Goal: Task Accomplishment & Management: Manage account settings

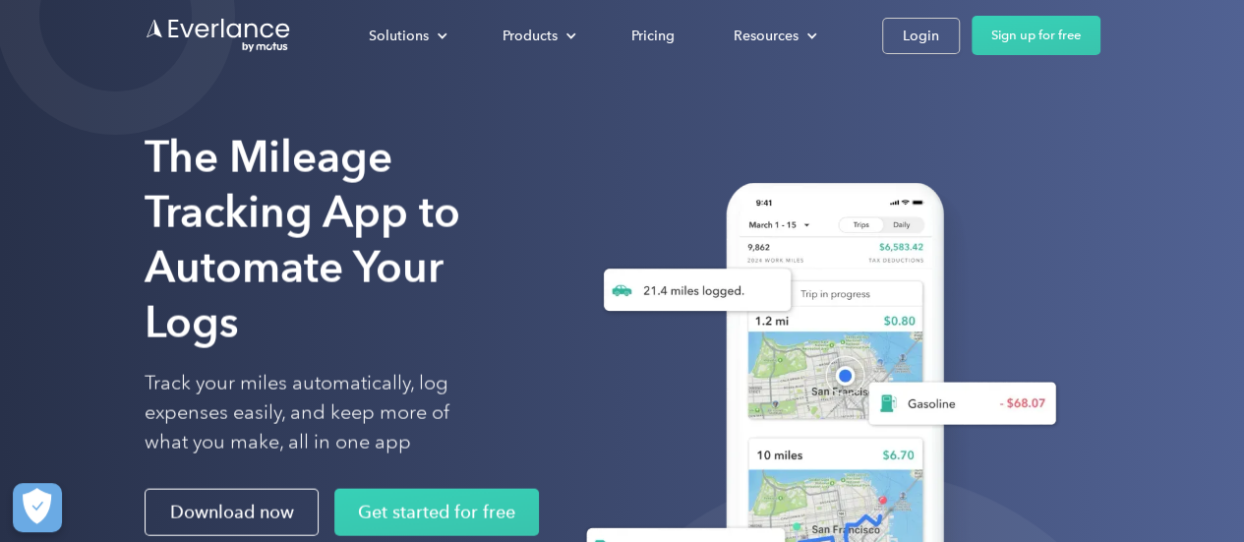
click at [915, 54] on div "Solutions For companies Easy vehicle reimbursements For self-employed Maximize …" at bounding box center [719, 35] width 761 height 39
click at [912, 48] on link "Login" at bounding box center [921, 36] width 78 height 36
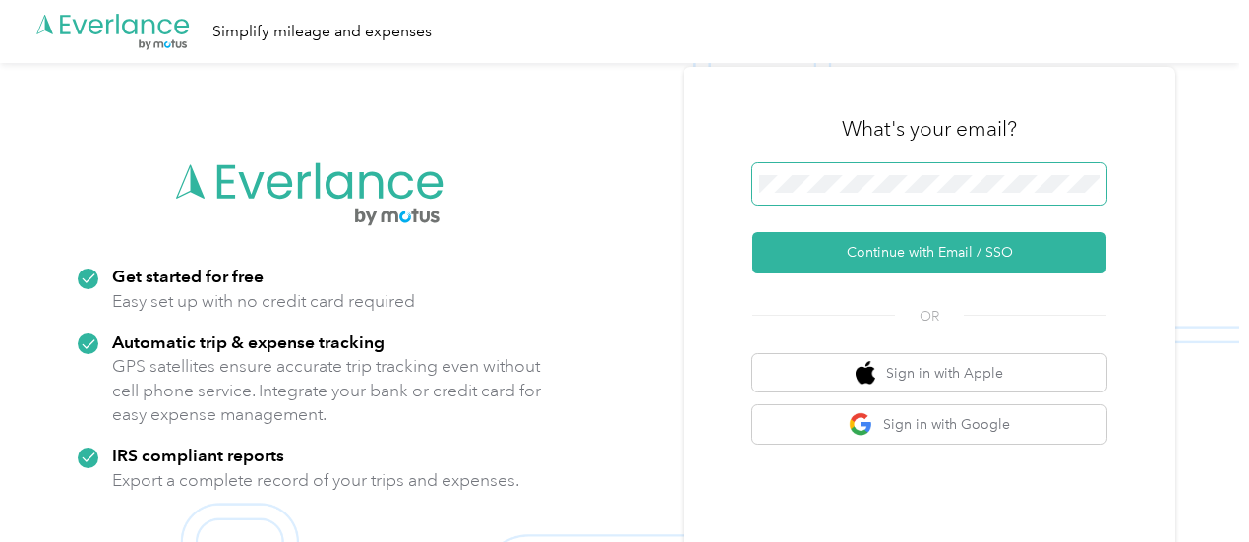
click at [962, 199] on span at bounding box center [929, 183] width 354 height 41
click at [959, 193] on span at bounding box center [929, 183] width 354 height 41
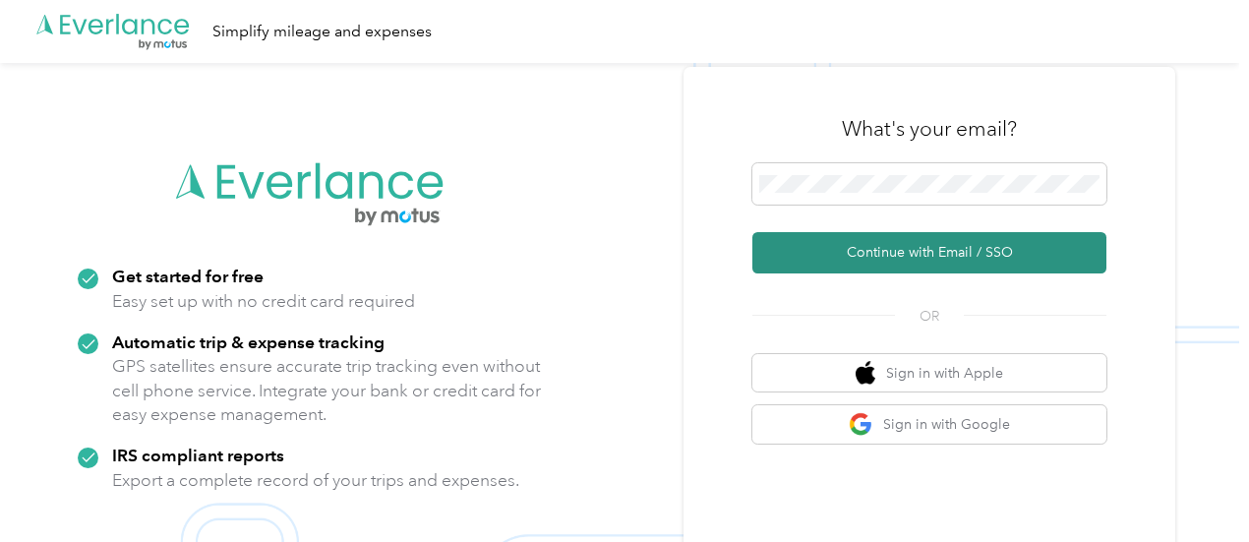
click at [904, 260] on button "Continue with Email / SSO" at bounding box center [929, 252] width 354 height 41
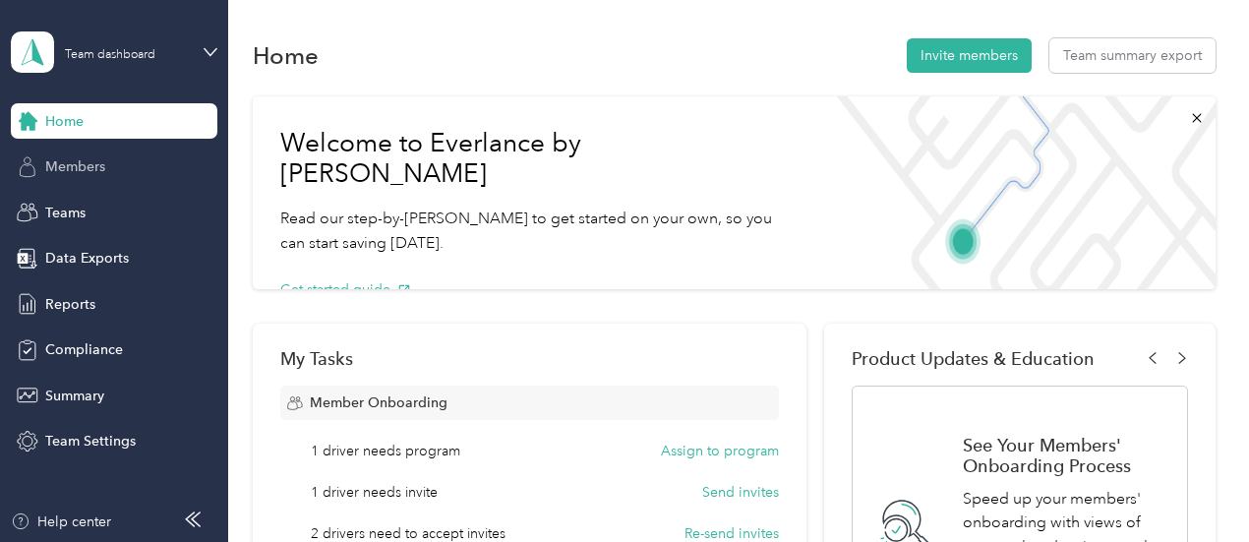
click at [82, 175] on span "Members" at bounding box center [75, 166] width 60 height 21
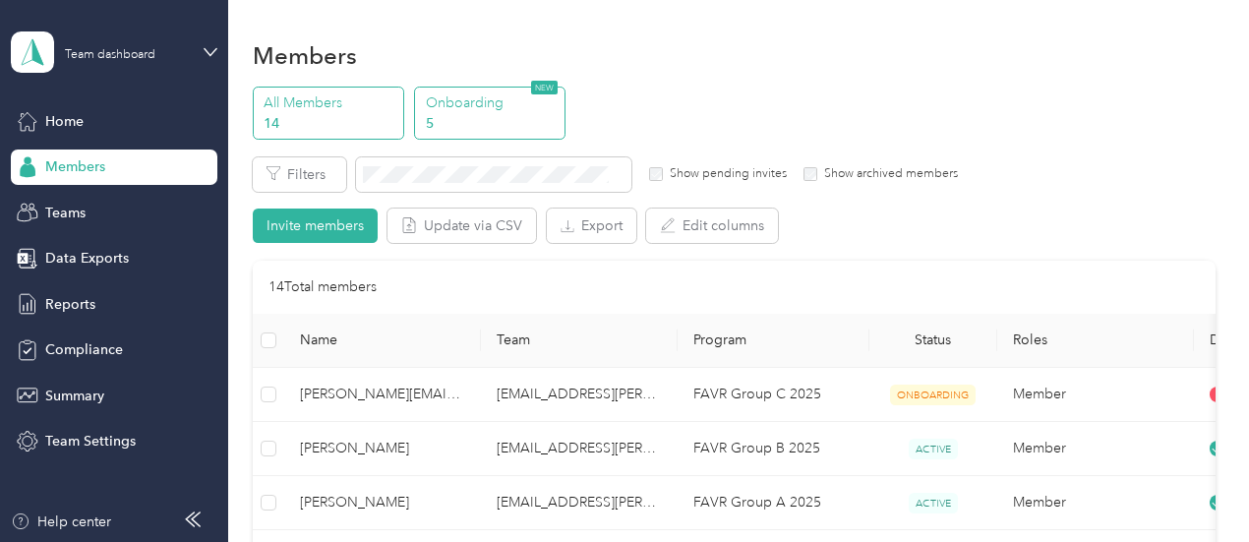
click at [497, 101] on p "Onboarding" at bounding box center [493, 102] width 134 height 21
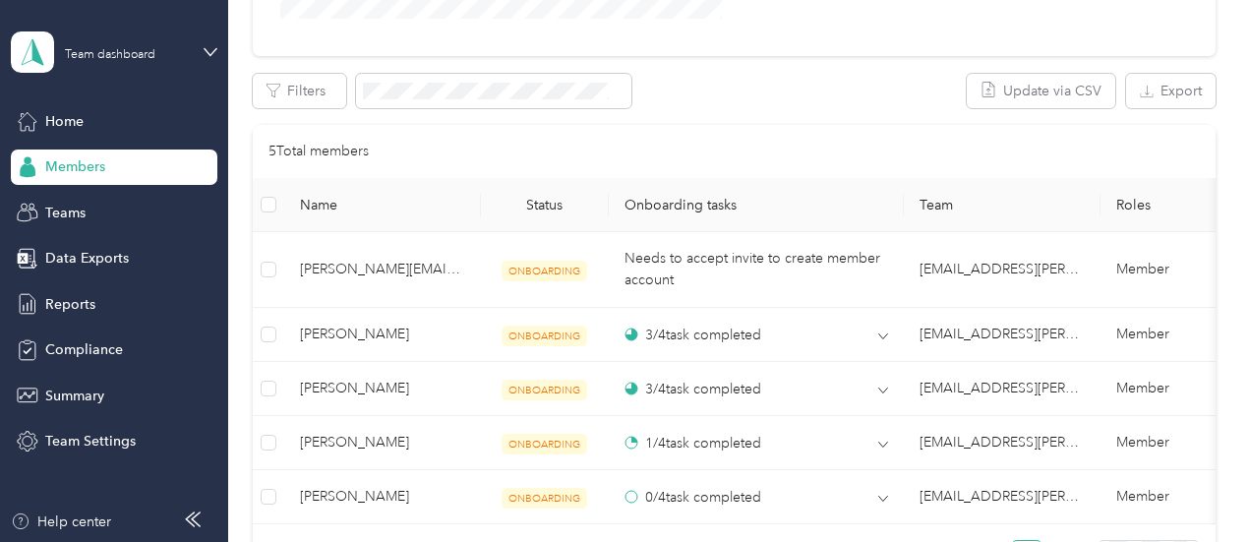
scroll to position [590, 0]
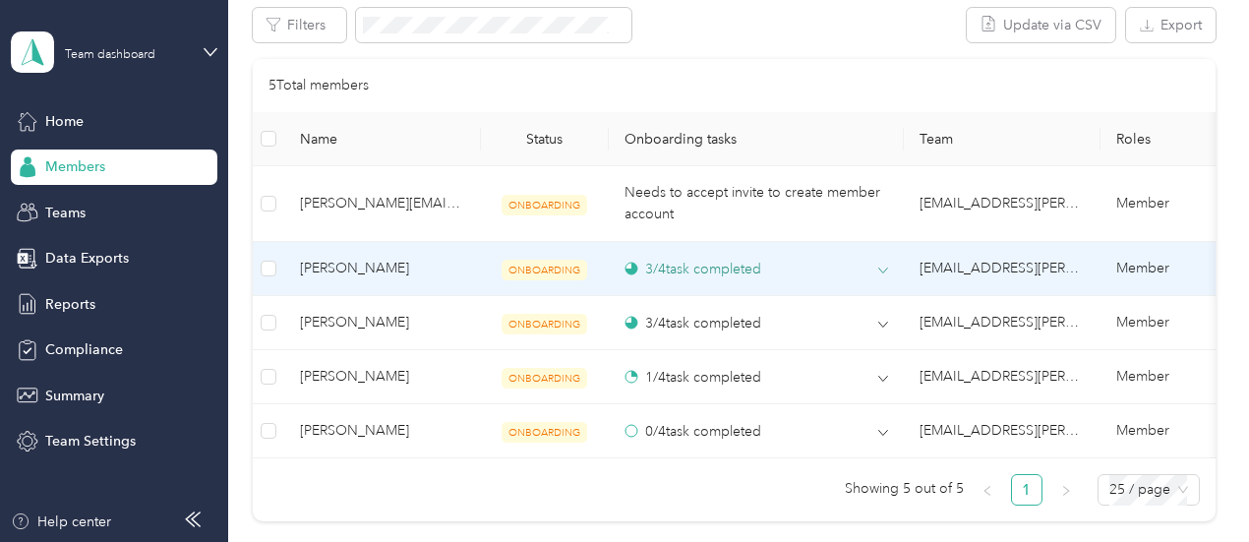
click at [885, 262] on span at bounding box center [883, 271] width 10 height 18
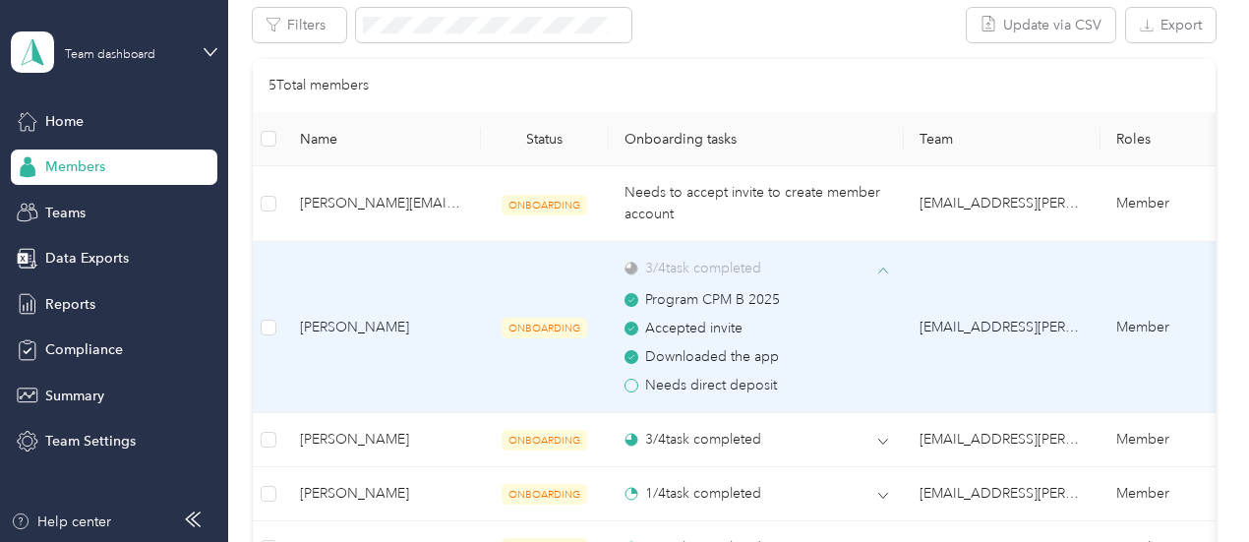
click at [887, 267] on icon at bounding box center [883, 271] width 10 height 10
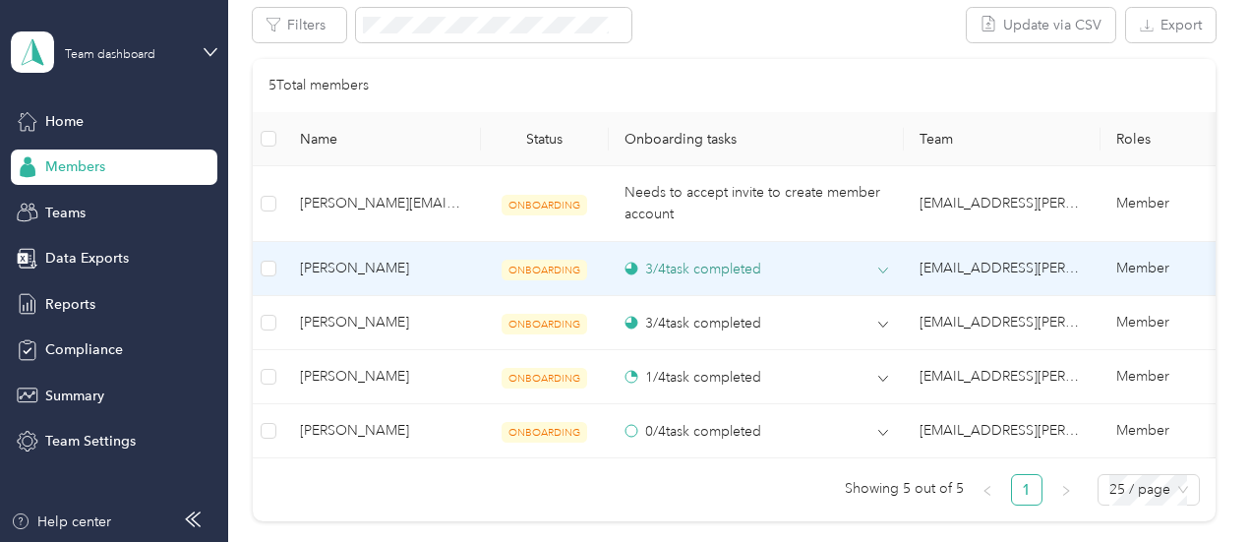
scroll to position [689, 0]
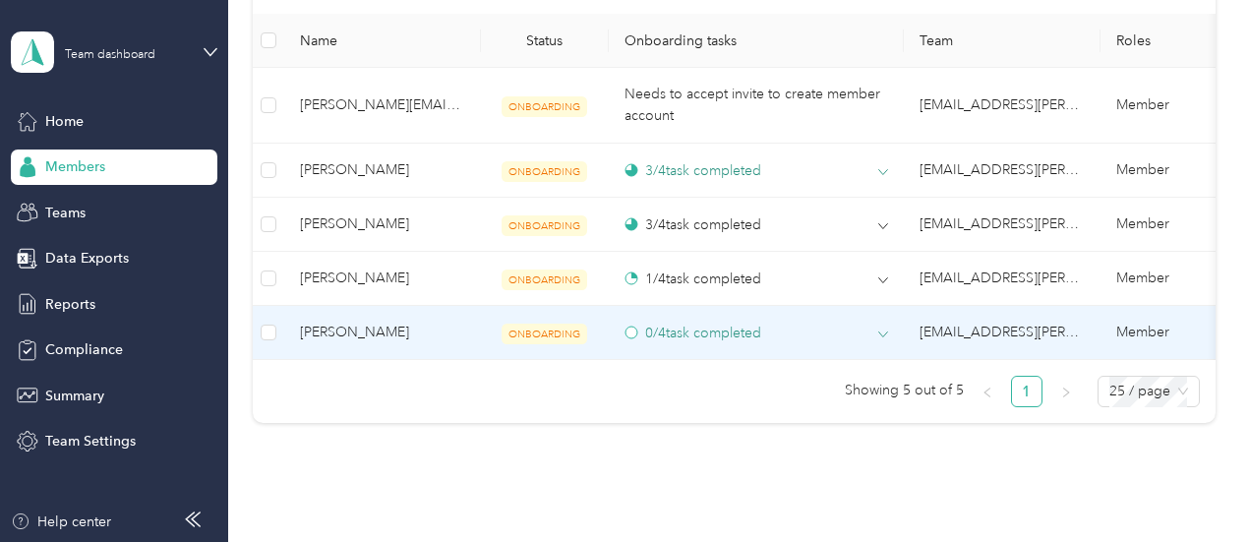
click at [881, 334] on icon at bounding box center [883, 335] width 10 height 10
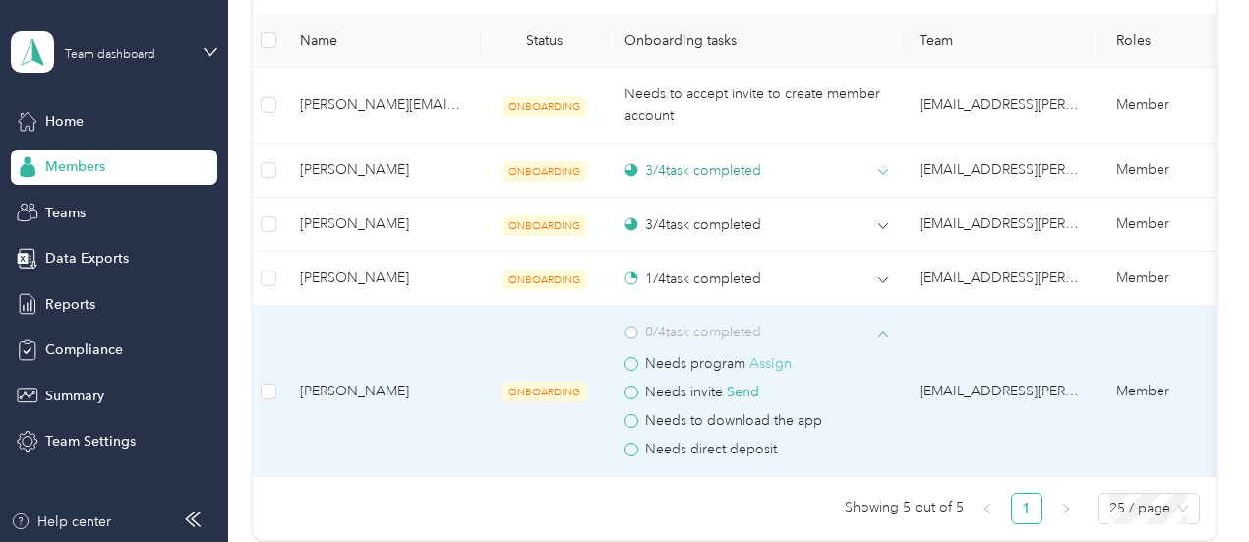
click at [781, 360] on button "Assign" at bounding box center [771, 364] width 42 height 22
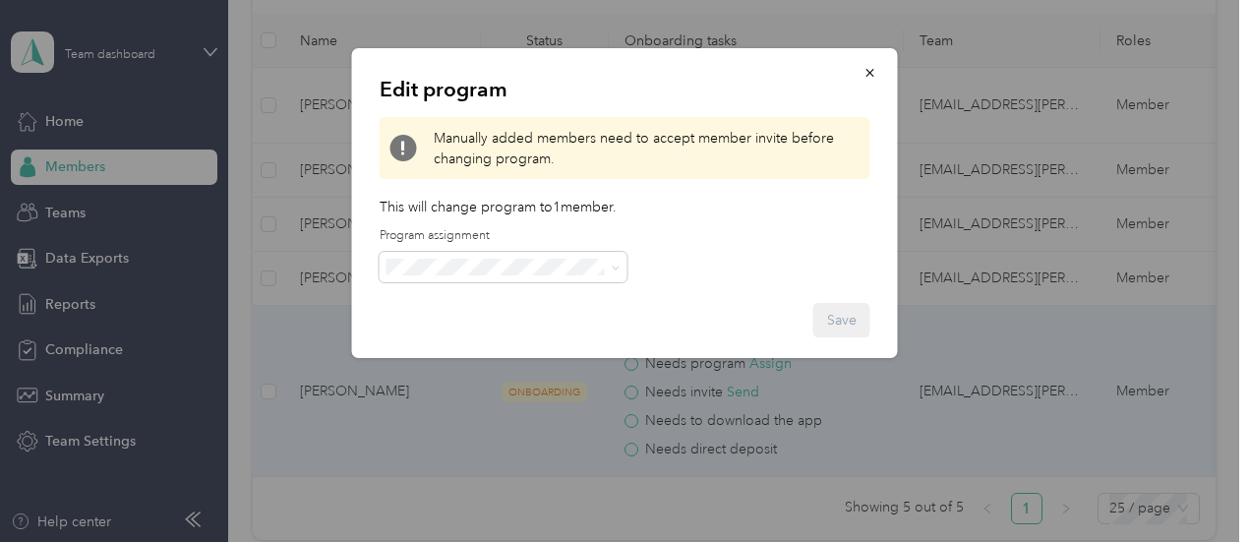
click at [487, 459] on li "FAVR Group B 2025 (FAVR)" at bounding box center [504, 472] width 248 height 34
click at [877, 306] on div "Edit program Manually added members need to accept member invite before changin…" at bounding box center [625, 203] width 546 height 310
click at [851, 317] on button "Save" at bounding box center [841, 320] width 57 height 34
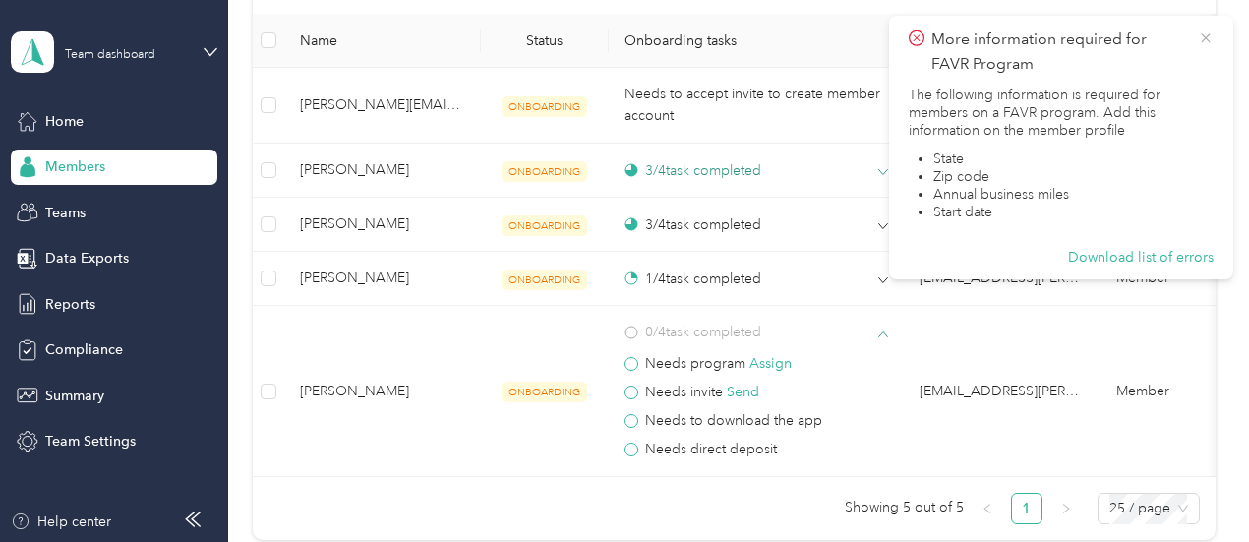
click at [1204, 42] on icon at bounding box center [1206, 39] width 16 height 18
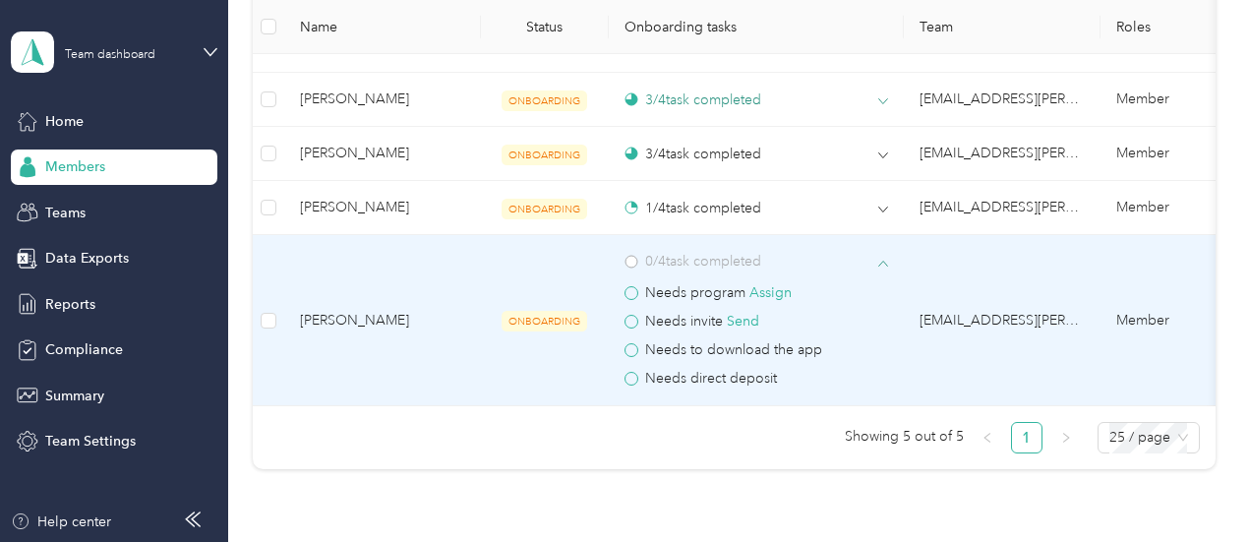
scroll to position [787, 0]
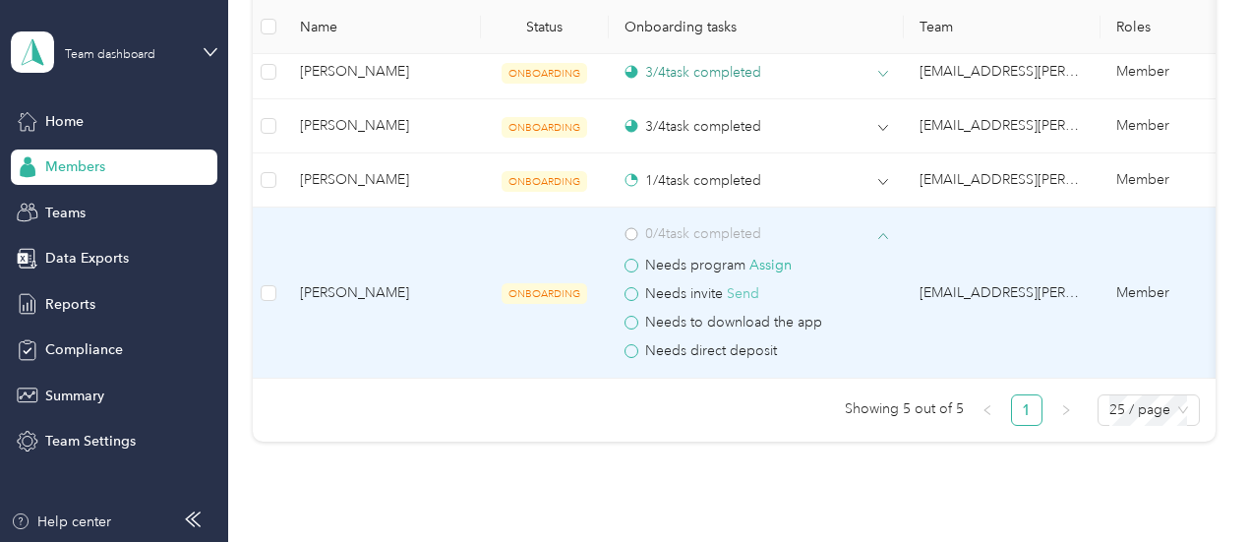
click at [744, 293] on button "Send" at bounding box center [743, 294] width 32 height 22
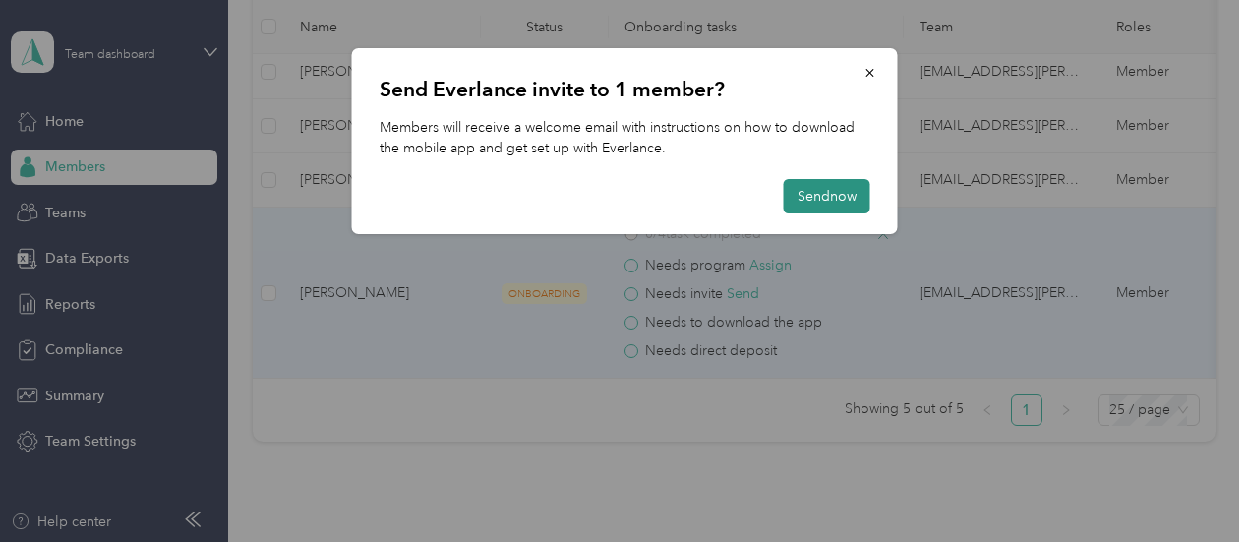
click at [832, 192] on button "Send now" at bounding box center [827, 196] width 87 height 34
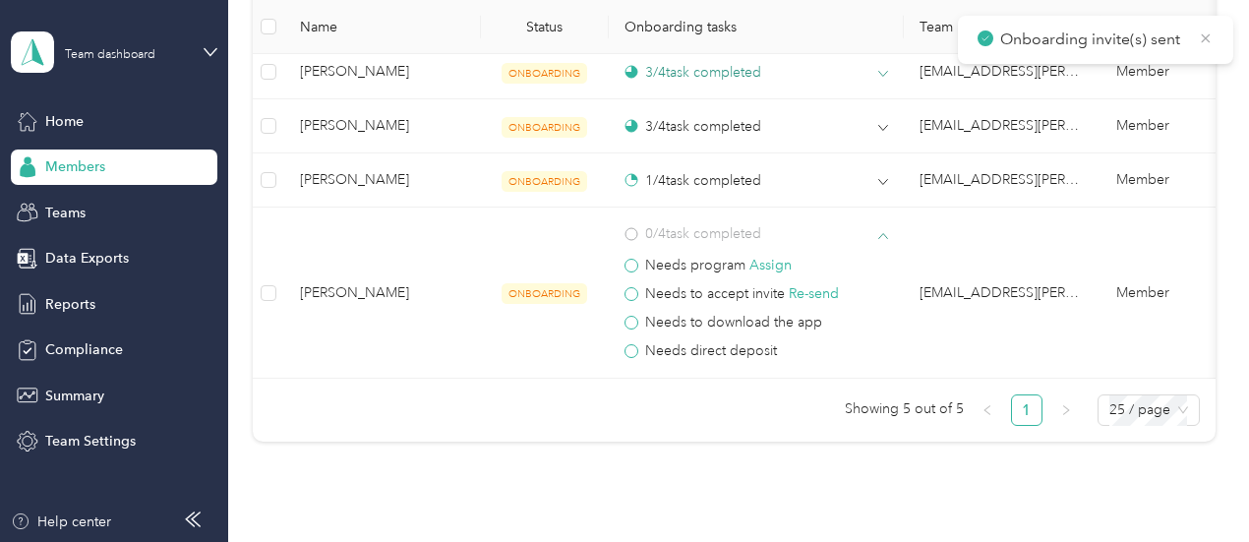
click at [1202, 37] on icon at bounding box center [1206, 39] width 16 height 18
drag, startPoint x: 594, startPoint y: 394, endPoint x: 546, endPoint y: 392, distance: 48.2
click at [546, 392] on div "5 Total members Name Status Onboarding tasks Team Roles Program [PERSON_NAME][E…" at bounding box center [734, 144] width 963 height 564
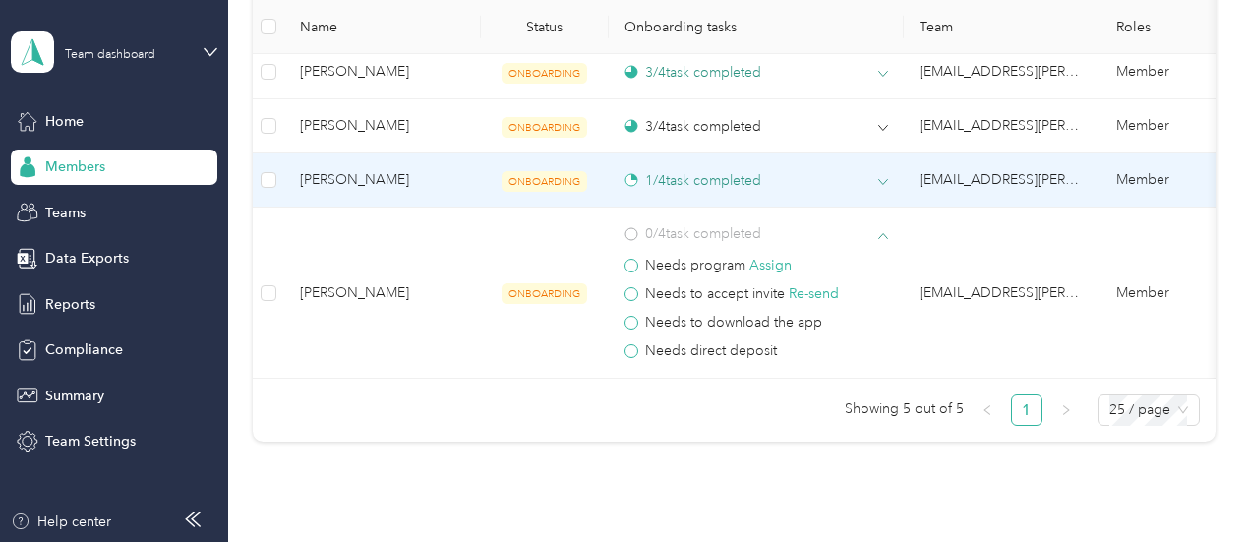
click at [879, 182] on icon at bounding box center [883, 182] width 10 height 10
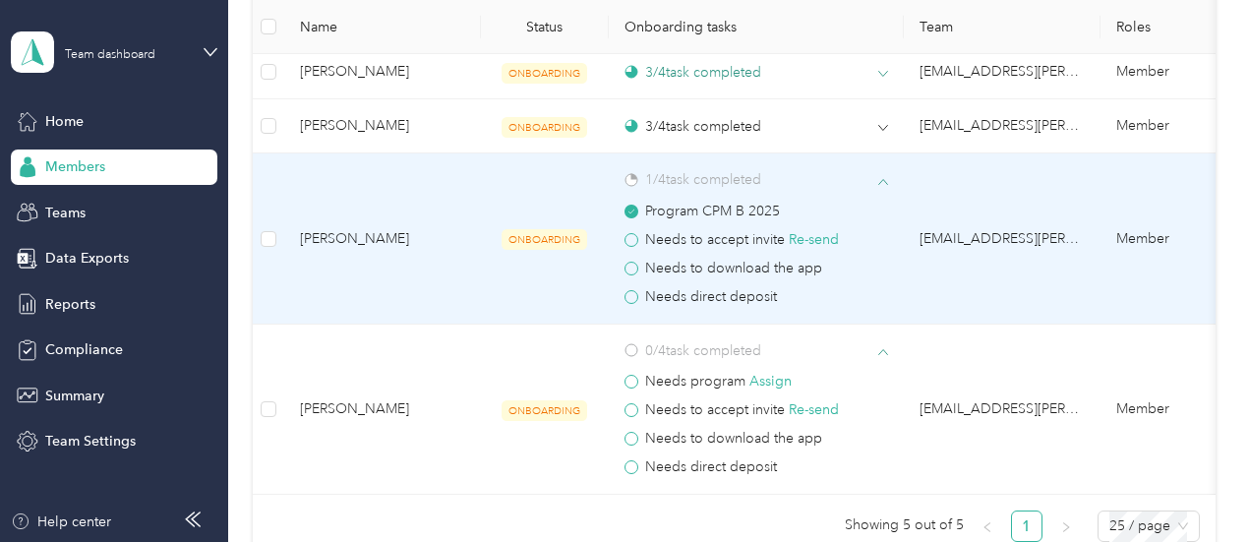
click at [879, 182] on icon at bounding box center [882, 181] width 9 height 5
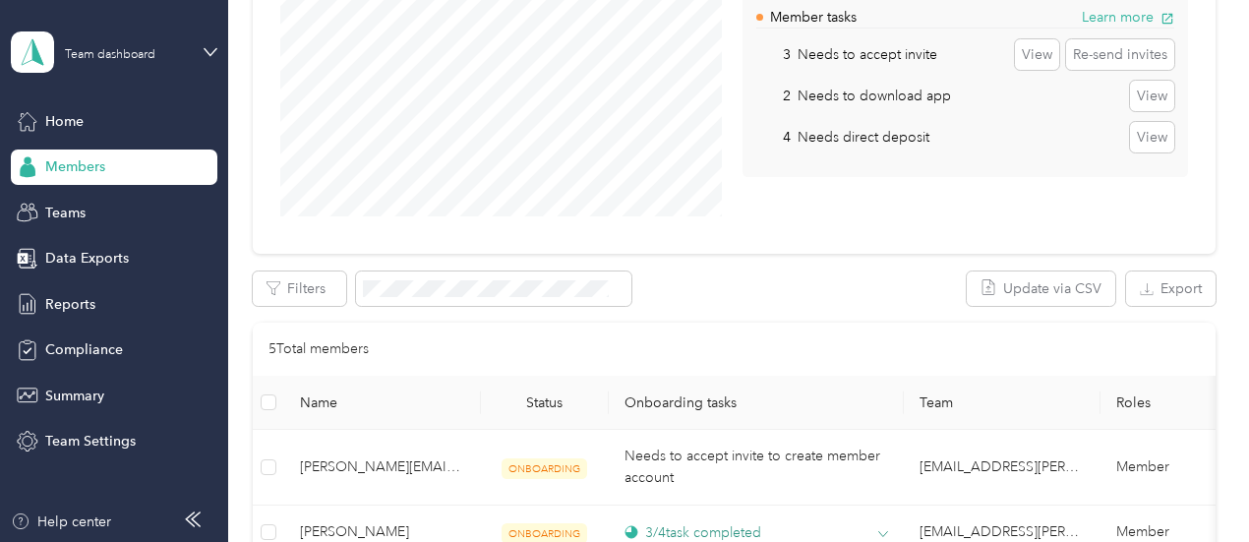
scroll to position [98, 0]
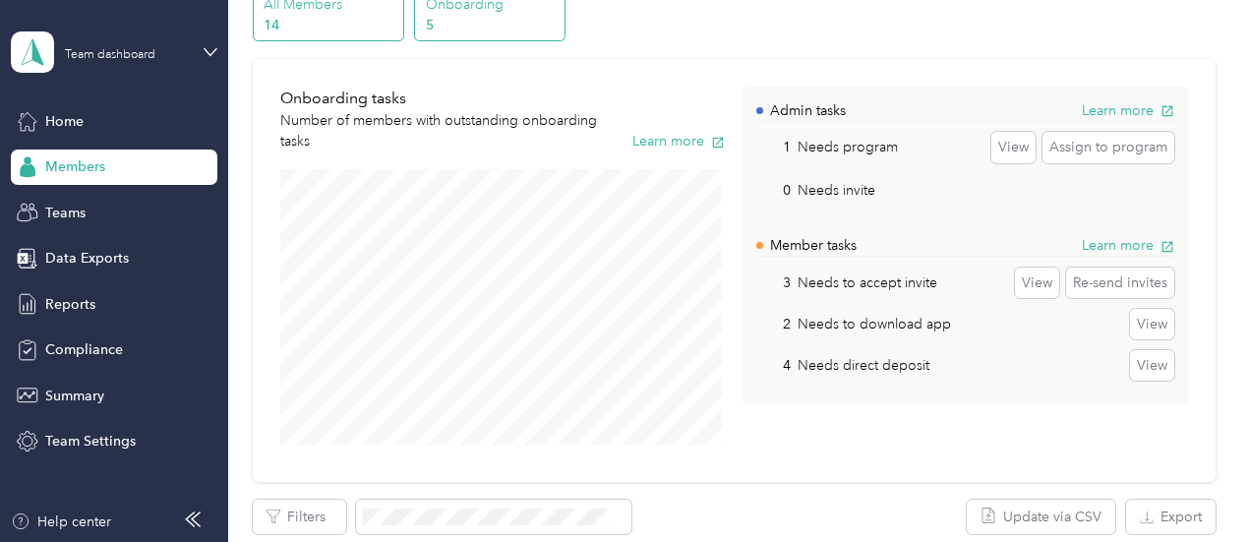
click at [354, 26] on p "14" at bounding box center [331, 25] width 134 height 21
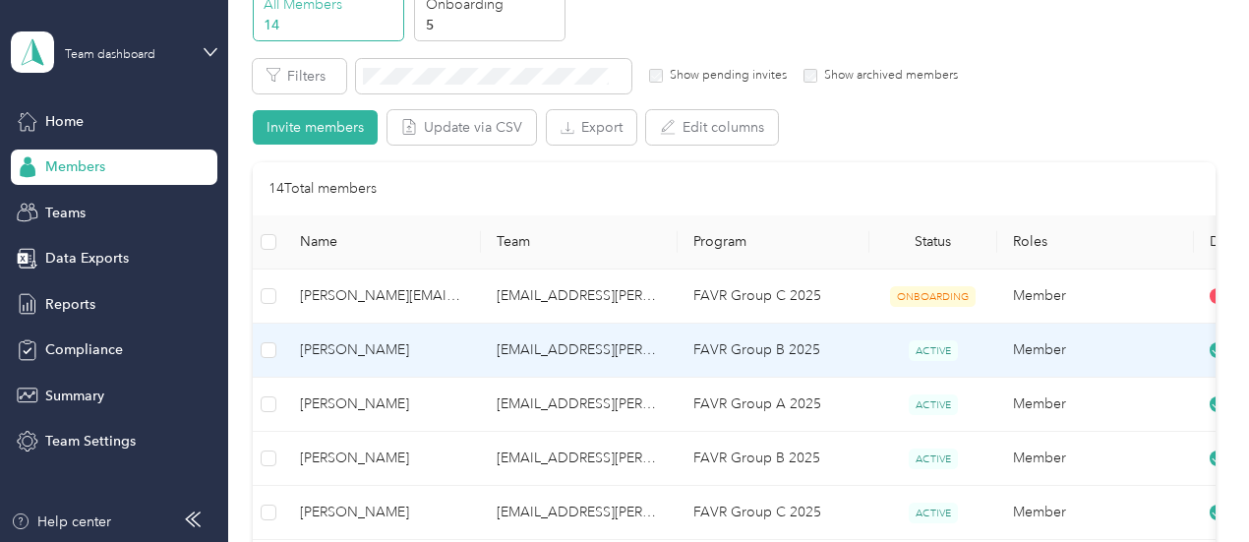
click at [509, 339] on td "[EMAIL_ADDRESS][PERSON_NAME][DOMAIN_NAME]" at bounding box center [579, 351] width 197 height 54
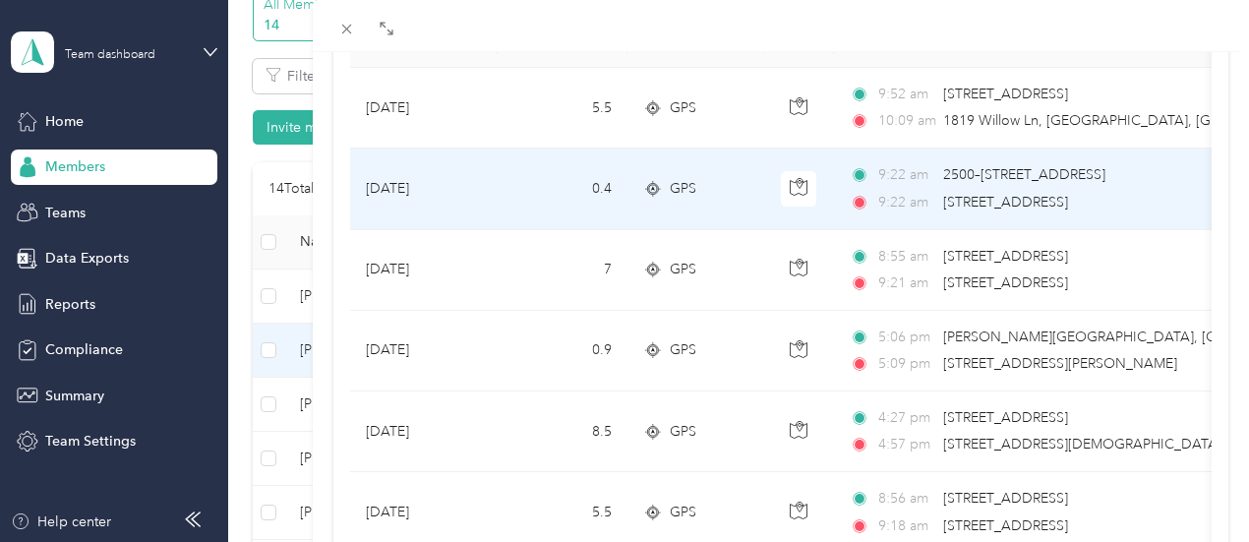
scroll to position [197, 0]
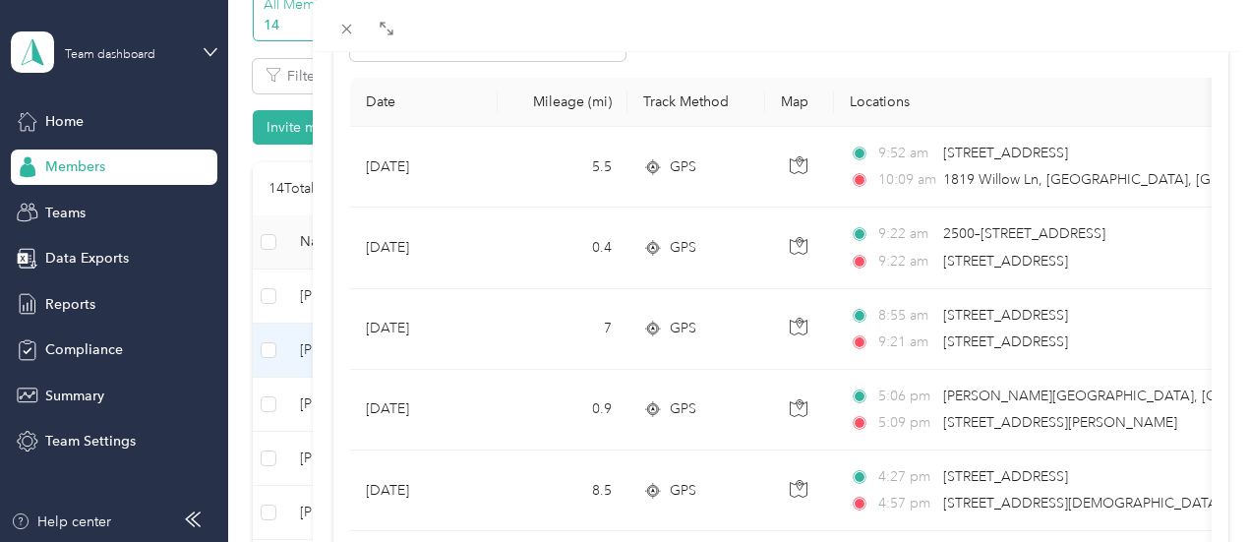
click at [404, 398] on div "[PERSON_NAME] Archive Trips Expenses Reports Member info Program Commute Rates …" at bounding box center [624, 271] width 1249 height 542
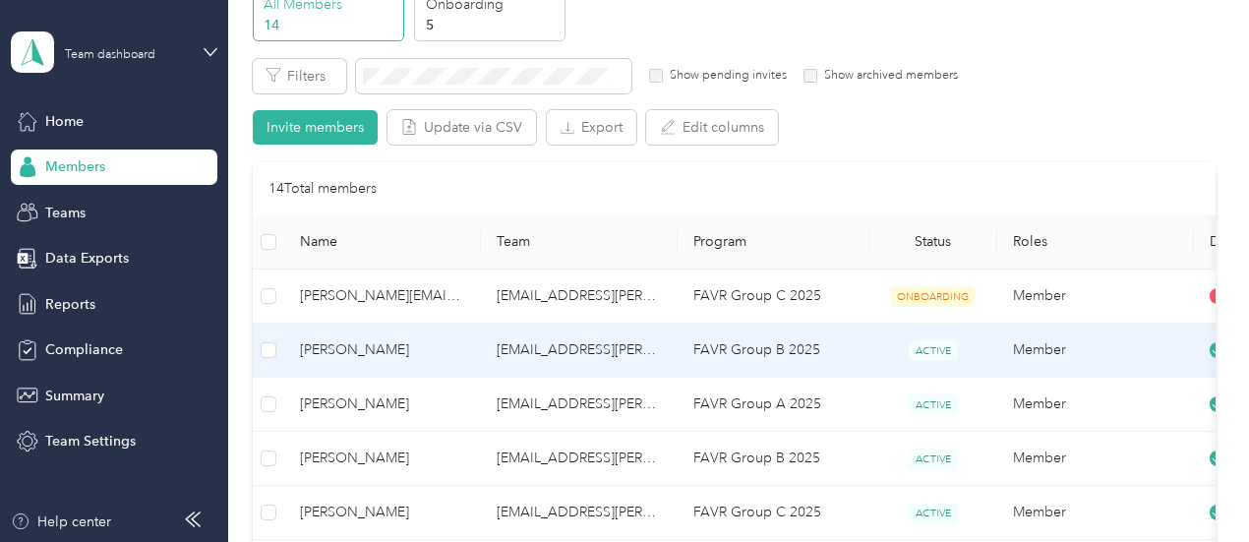
click at [592, 357] on td "[EMAIL_ADDRESS][PERSON_NAME][DOMAIN_NAME]" at bounding box center [579, 351] width 197 height 54
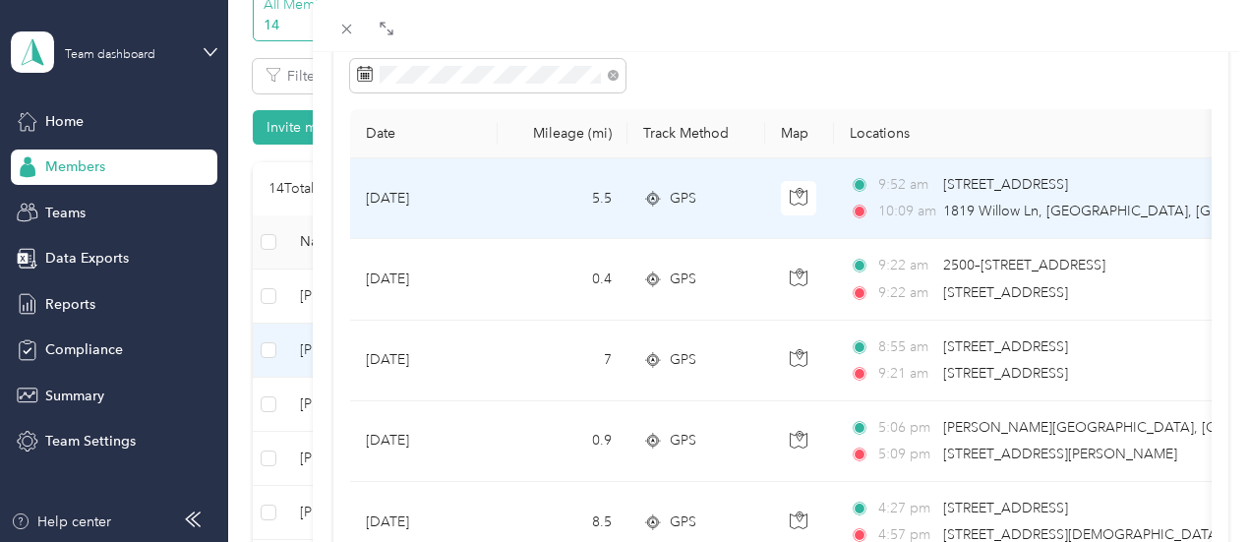
scroll to position [197, 0]
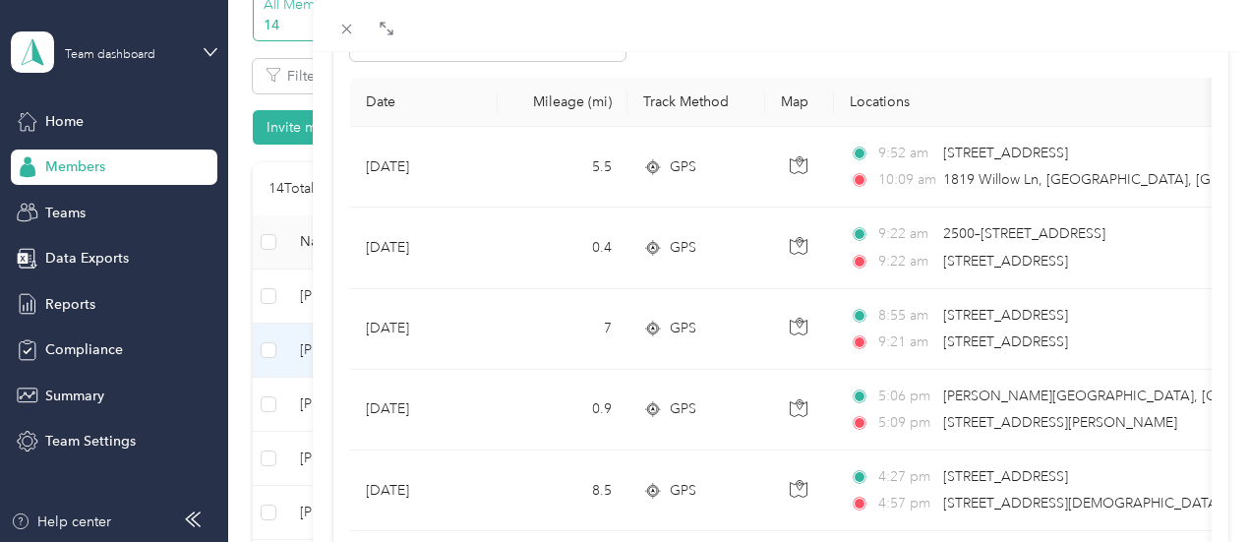
click at [498, 98] on th "Date" at bounding box center [424, 102] width 148 height 49
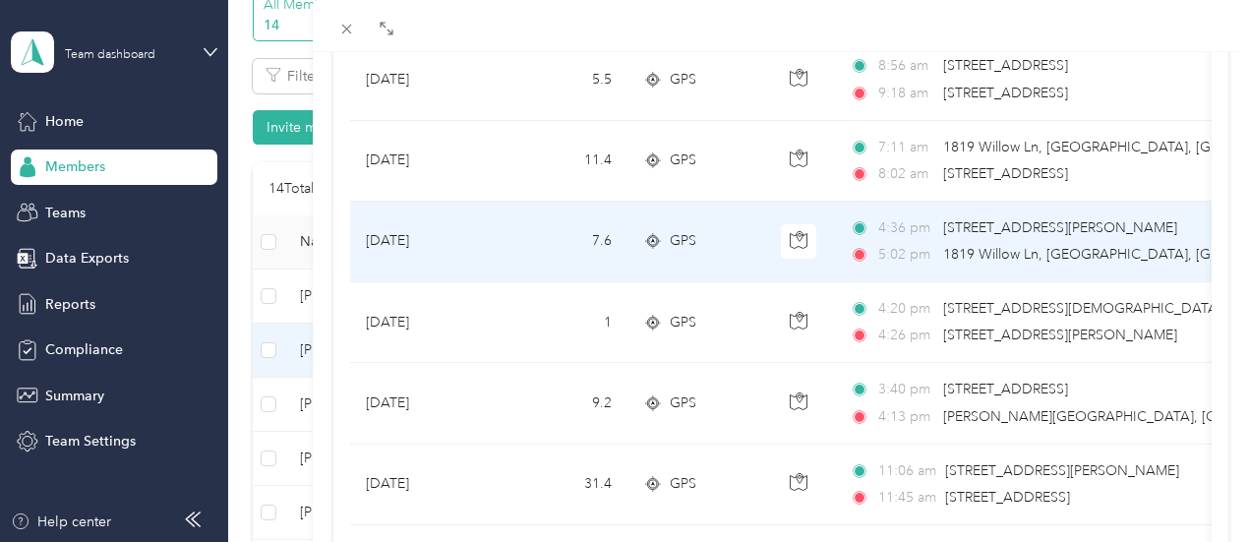
scroll to position [0, 0]
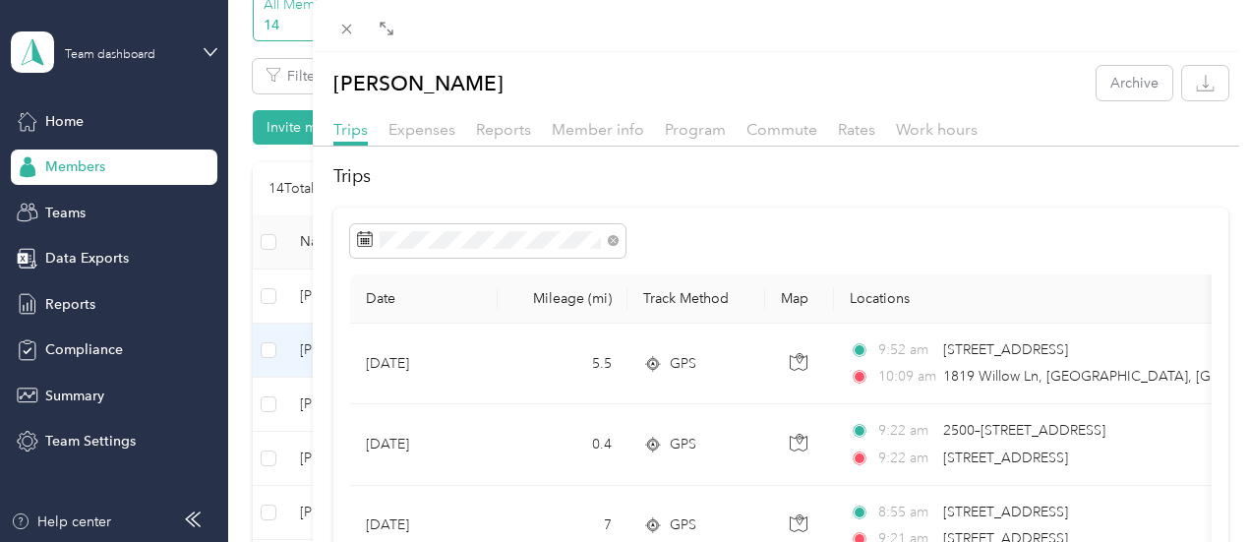
click at [508, 180] on div "[PERSON_NAME] Archive Trips Expenses Reports Member info Program Commute Rates …" at bounding box center [624, 271] width 1249 height 542
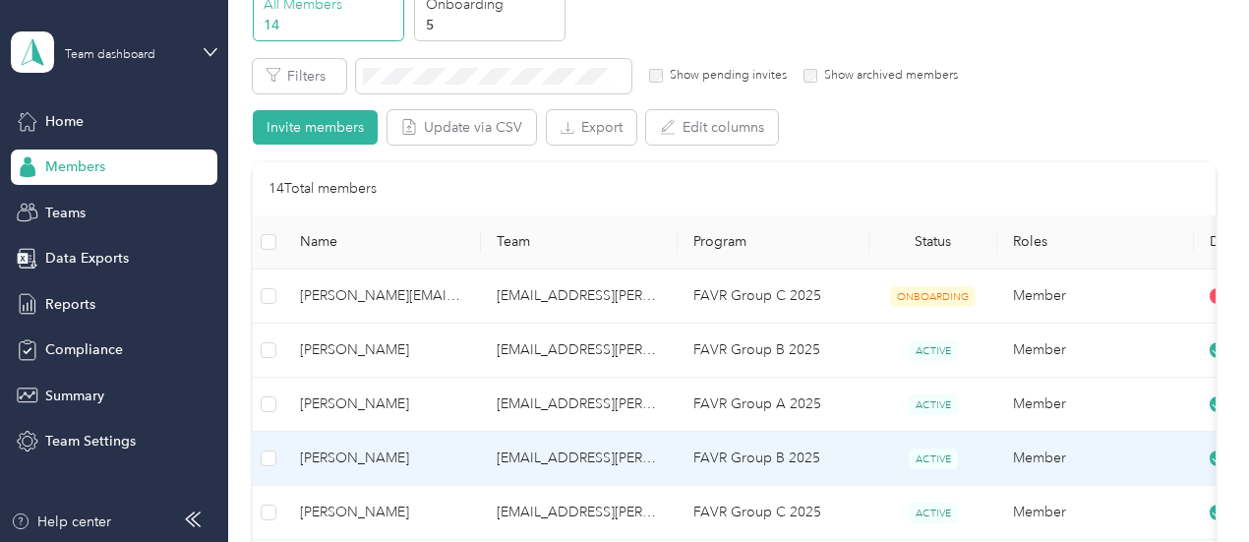
click at [511, 469] on td "[EMAIL_ADDRESS][PERSON_NAME][DOMAIN_NAME]" at bounding box center [579, 459] width 197 height 54
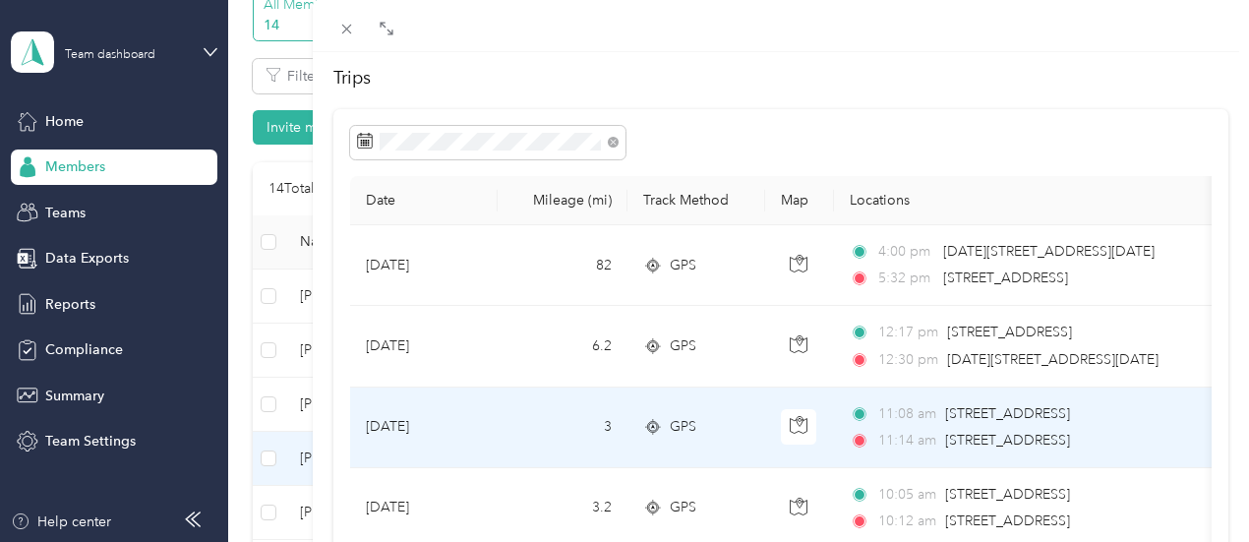
scroll to position [197, 0]
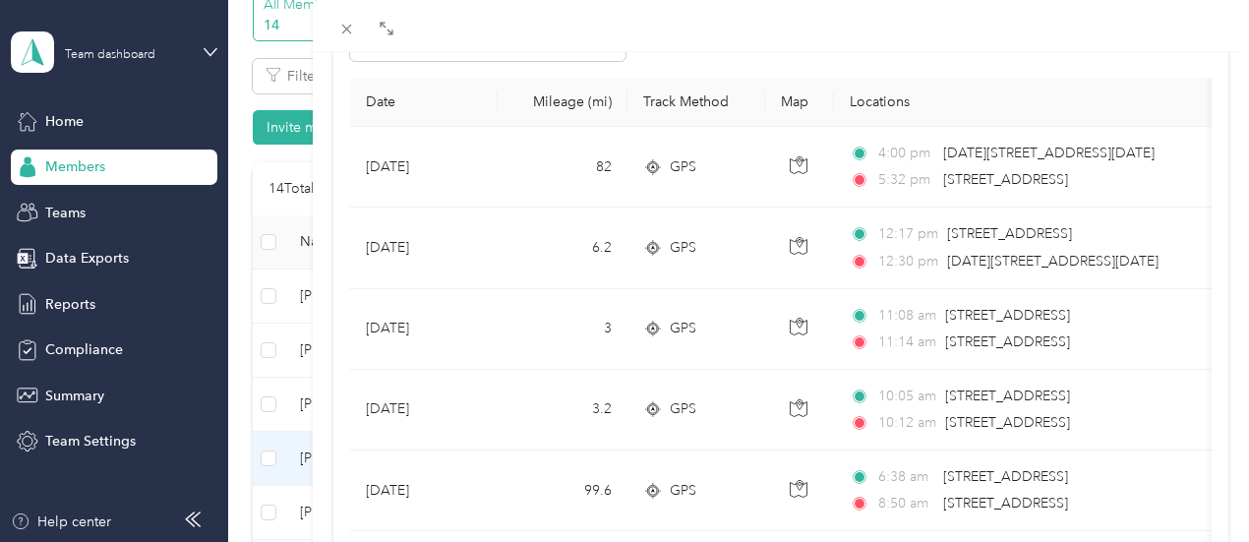
click at [566, 192] on div "[PERSON_NAME] Archive Trips Expenses Reports Member info Program Commute Rates …" at bounding box center [624, 271] width 1249 height 542
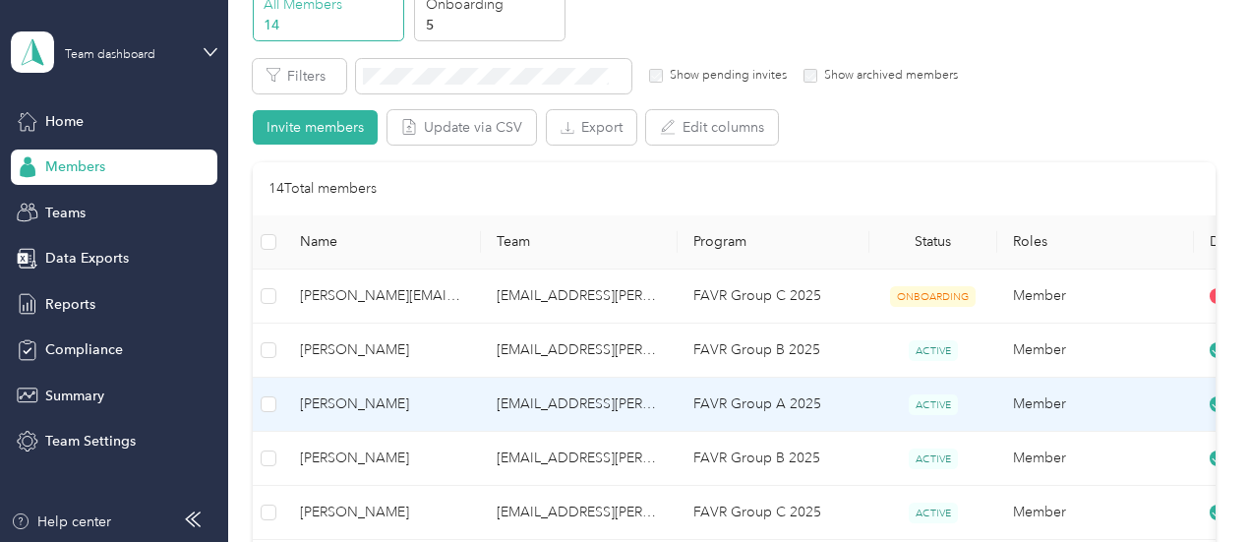
scroll to position [197, 0]
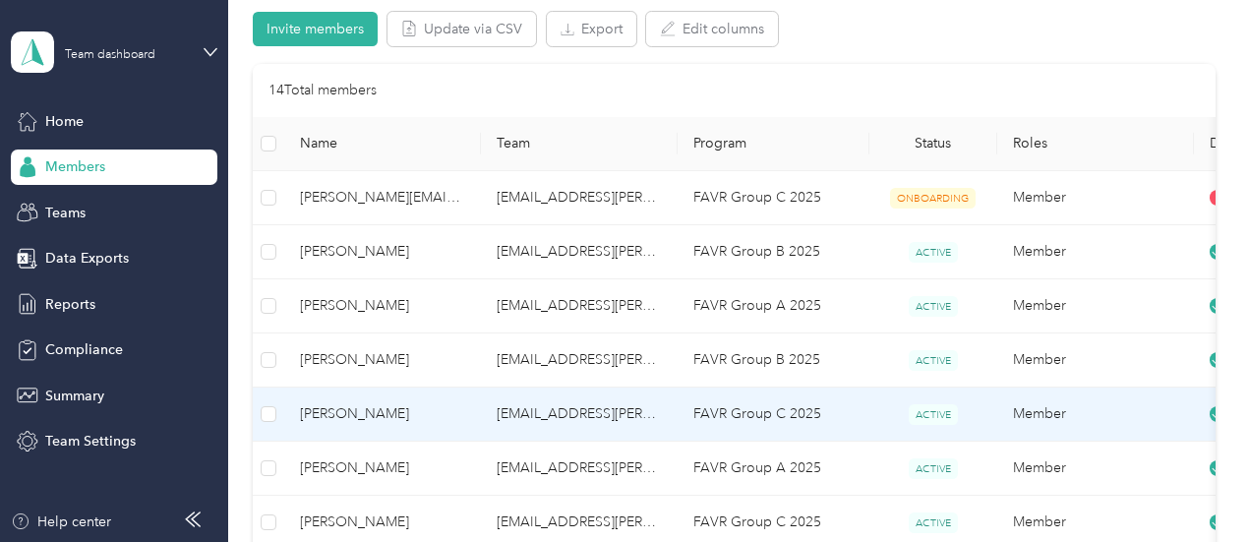
click at [516, 424] on td "[EMAIL_ADDRESS][PERSON_NAME][DOMAIN_NAME]" at bounding box center [579, 415] width 197 height 54
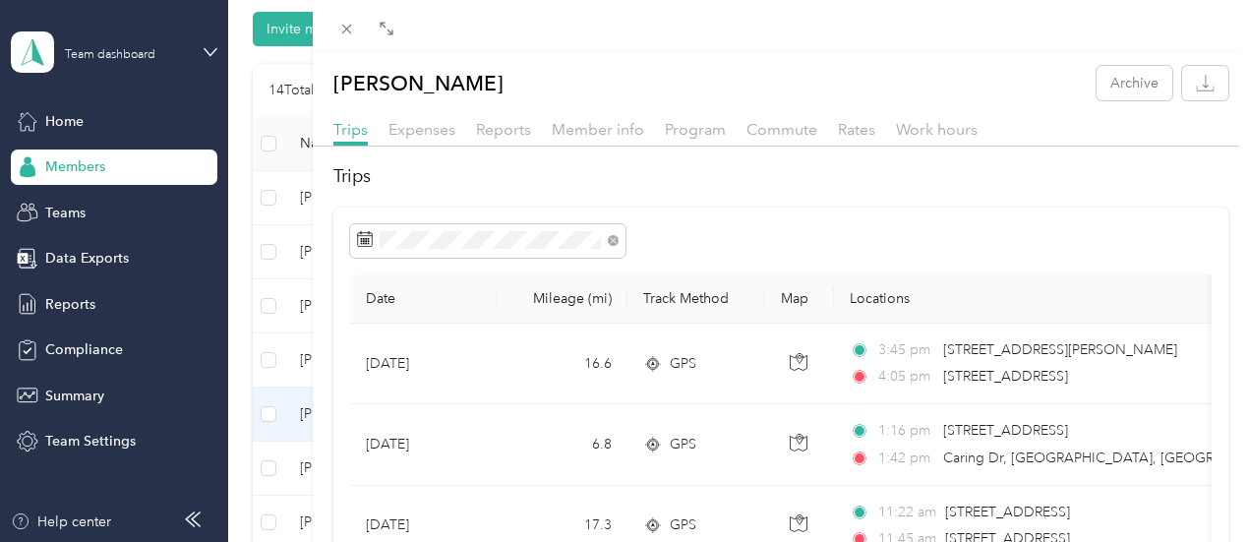
click at [529, 85] on div "[PERSON_NAME] Archive Trips Expenses Reports Member info Program Commute Rates …" at bounding box center [624, 271] width 1249 height 542
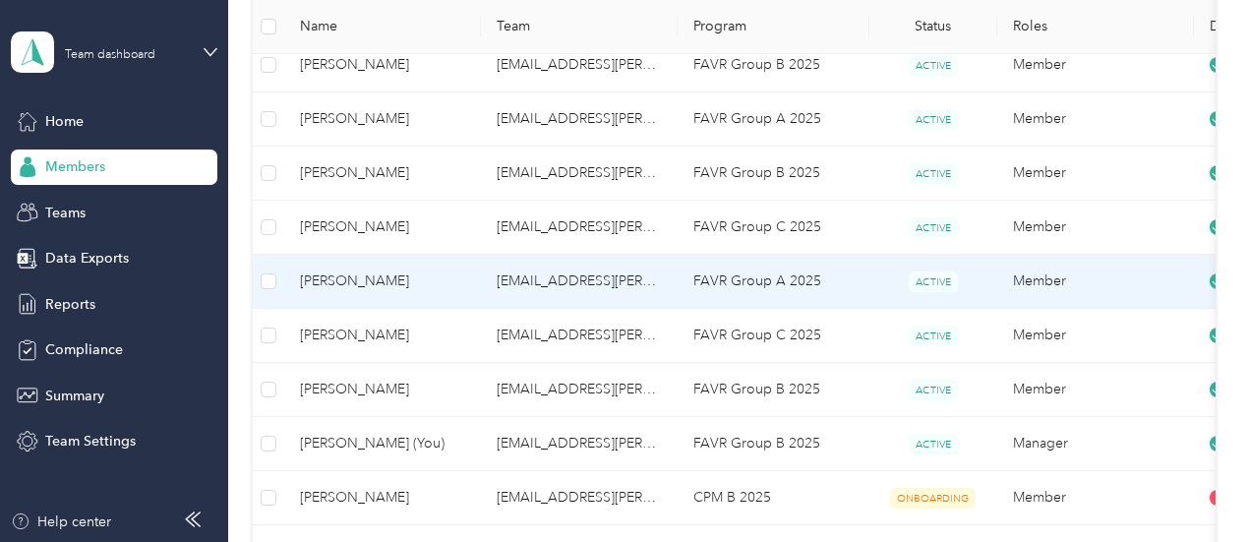
scroll to position [393, 0]
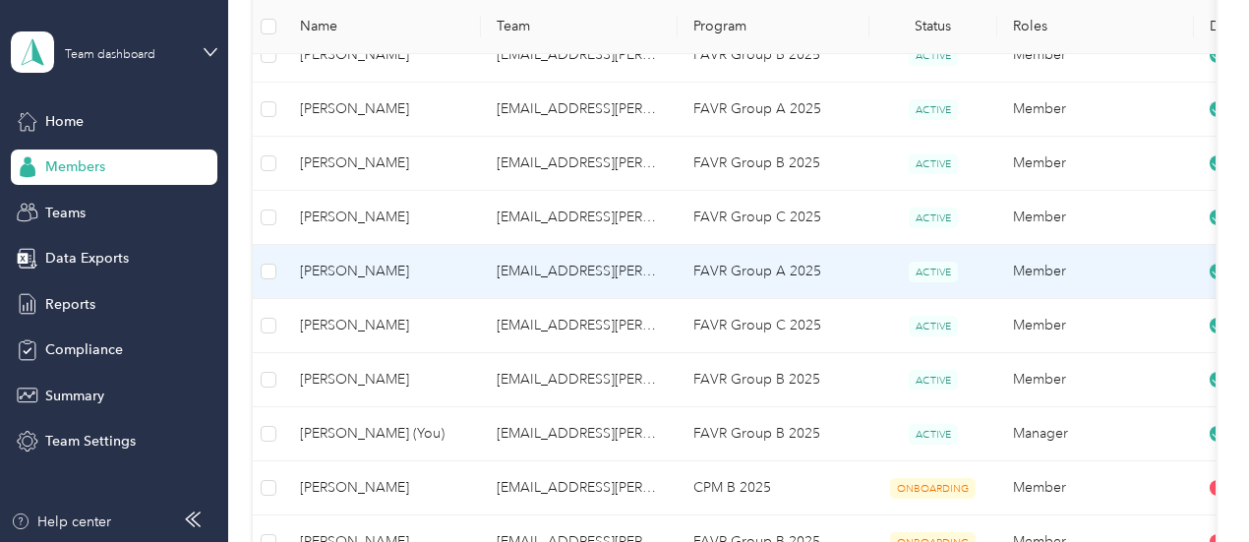
click at [559, 277] on td "[EMAIL_ADDRESS][PERSON_NAME][DOMAIN_NAME]" at bounding box center [579, 272] width 197 height 54
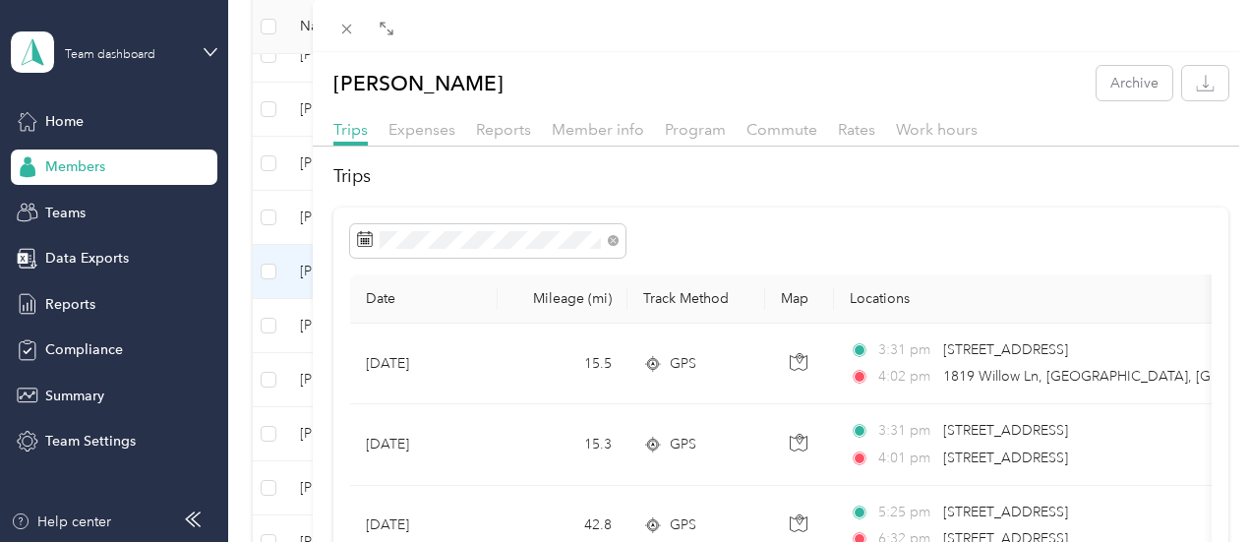
click at [464, 333] on div "[PERSON_NAME] Archive Trips Expenses Reports Member info Program Commute Rates …" at bounding box center [624, 271] width 1249 height 542
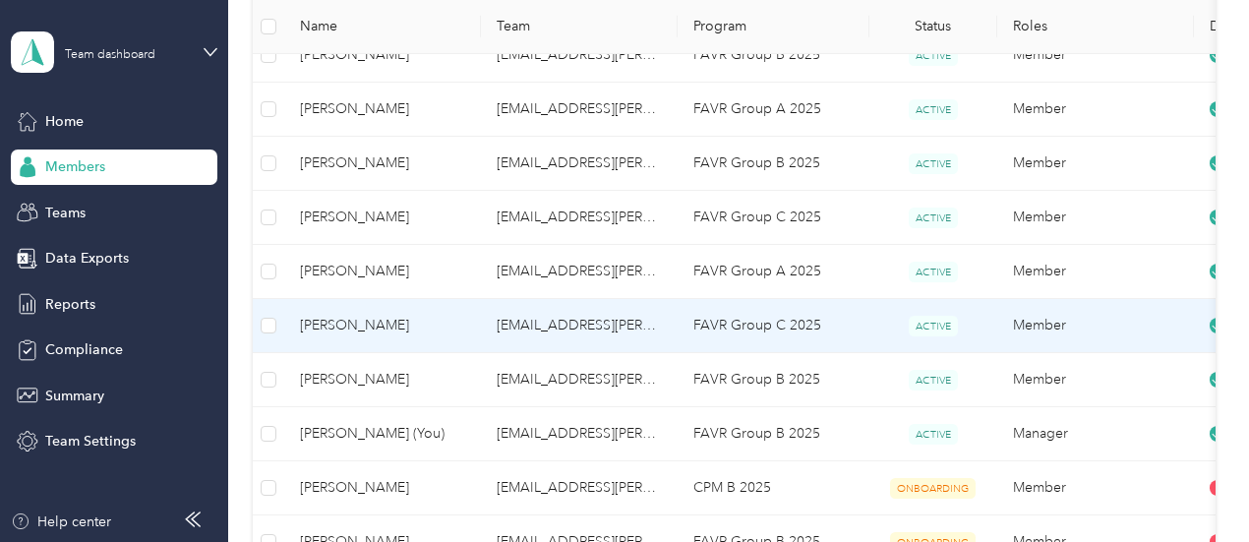
click at [567, 340] on td "[EMAIL_ADDRESS][PERSON_NAME][DOMAIN_NAME]" at bounding box center [579, 326] width 197 height 54
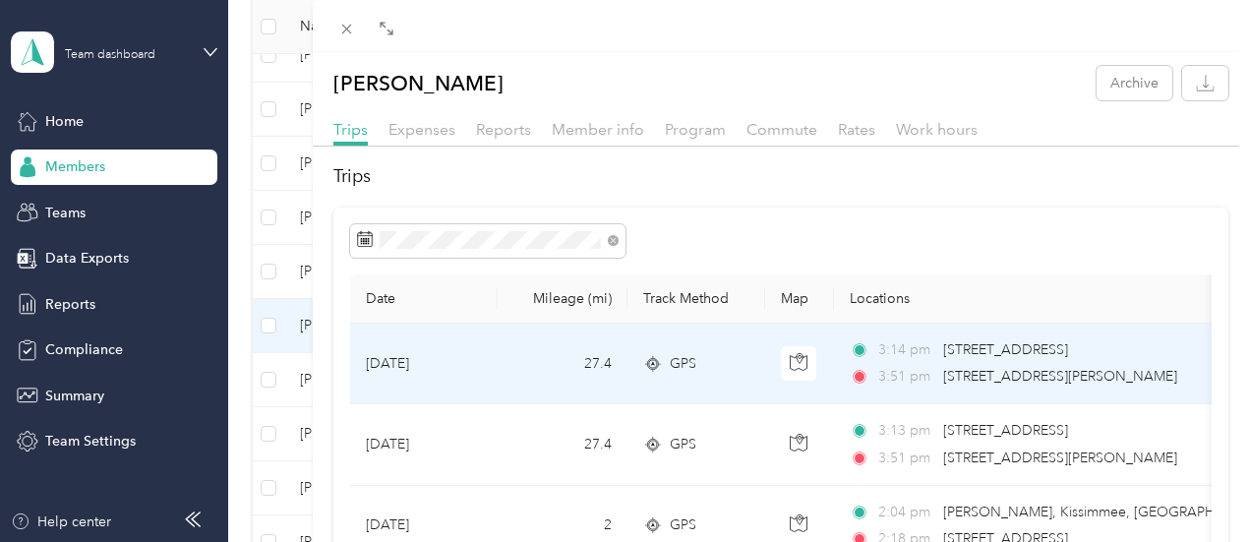
scroll to position [98, 0]
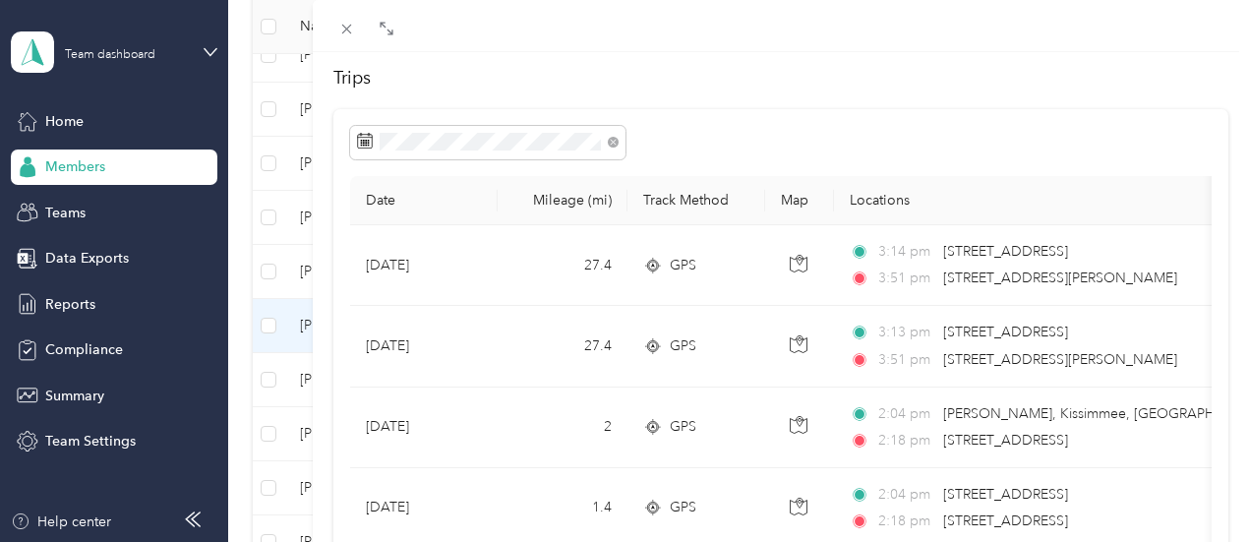
click at [493, 375] on div "[PERSON_NAME] Archive Trips Expenses Reports Member info Program Commute Rates …" at bounding box center [624, 271] width 1249 height 542
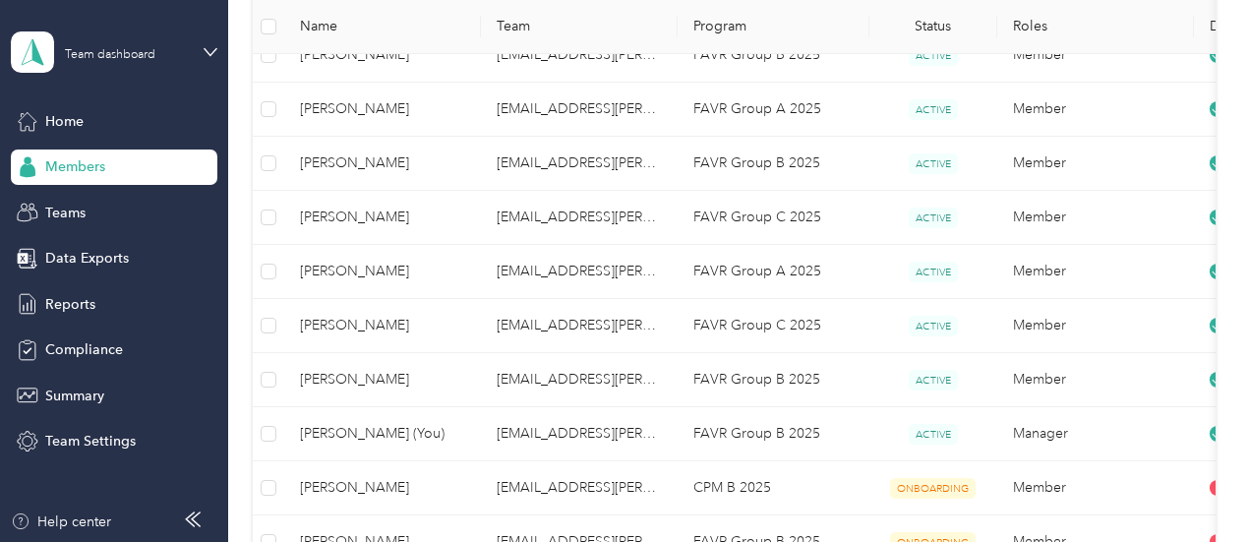
click at [529, 380] on td "[EMAIL_ADDRESS][PERSON_NAME][DOMAIN_NAME]" at bounding box center [579, 380] width 197 height 54
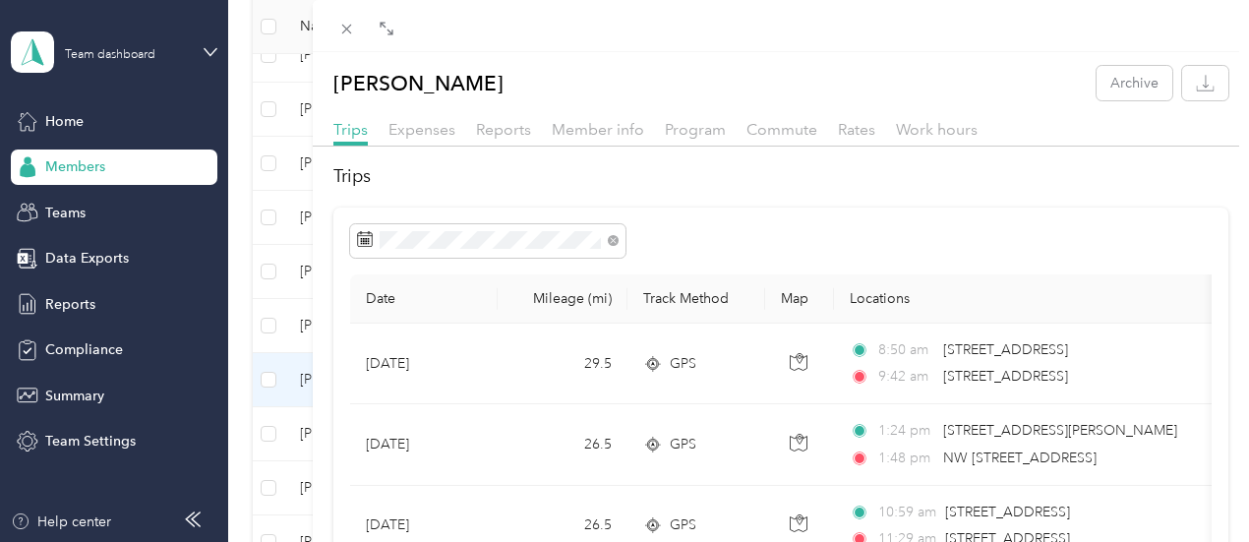
click at [512, 431] on div "[PERSON_NAME] Archive Trips Expenses Reports Member info Program Commute Rates …" at bounding box center [624, 271] width 1249 height 542
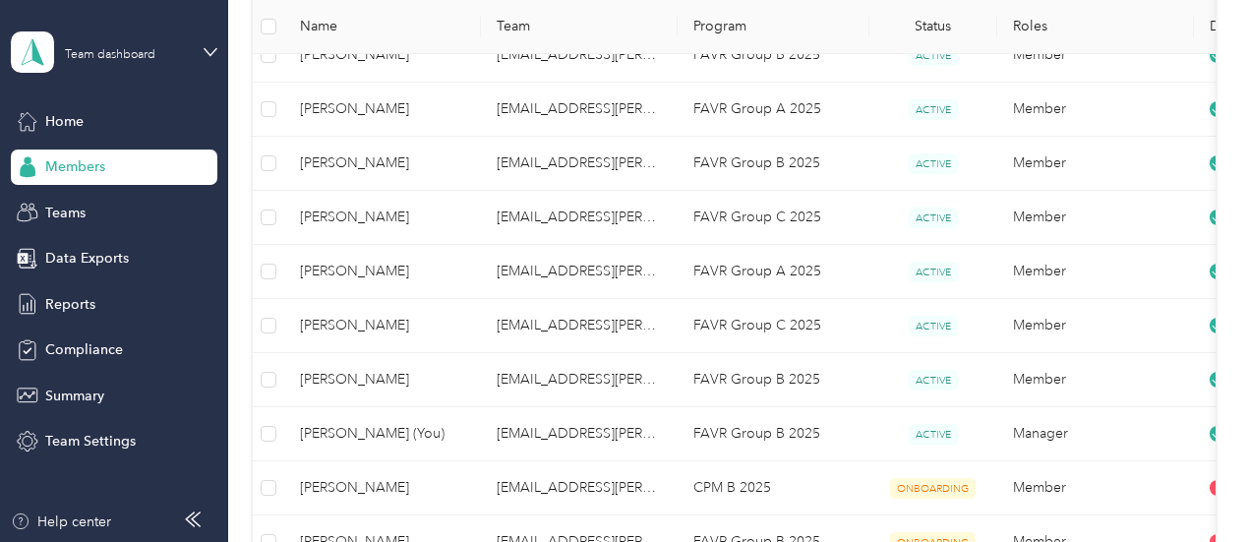
click at [574, 434] on td "[EMAIL_ADDRESS][PERSON_NAME][DOMAIN_NAME]" at bounding box center [579, 434] width 197 height 54
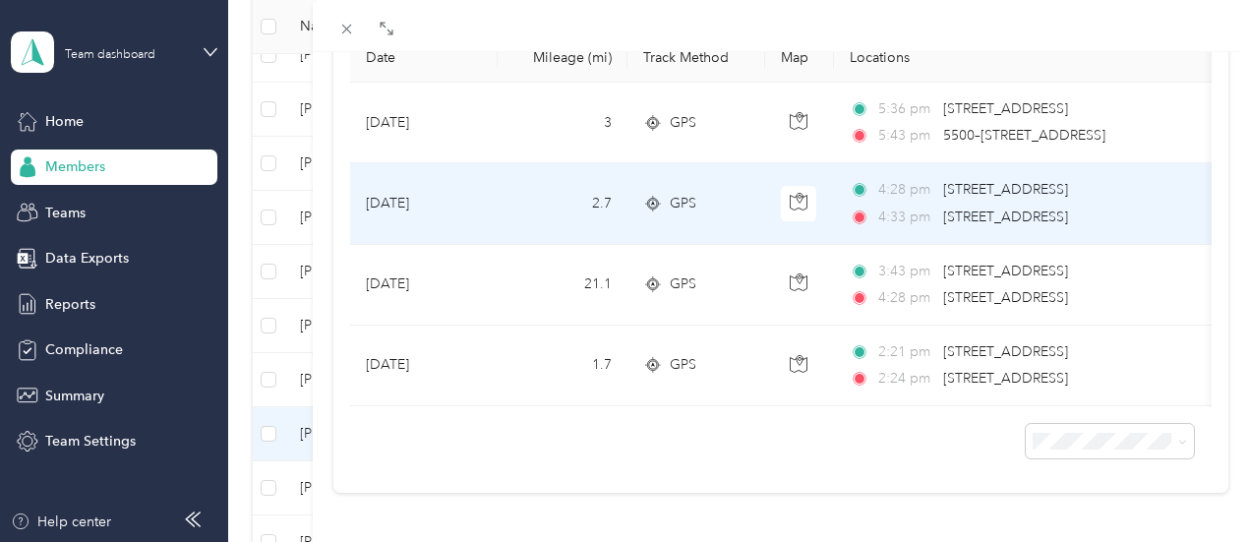
scroll to position [285, 0]
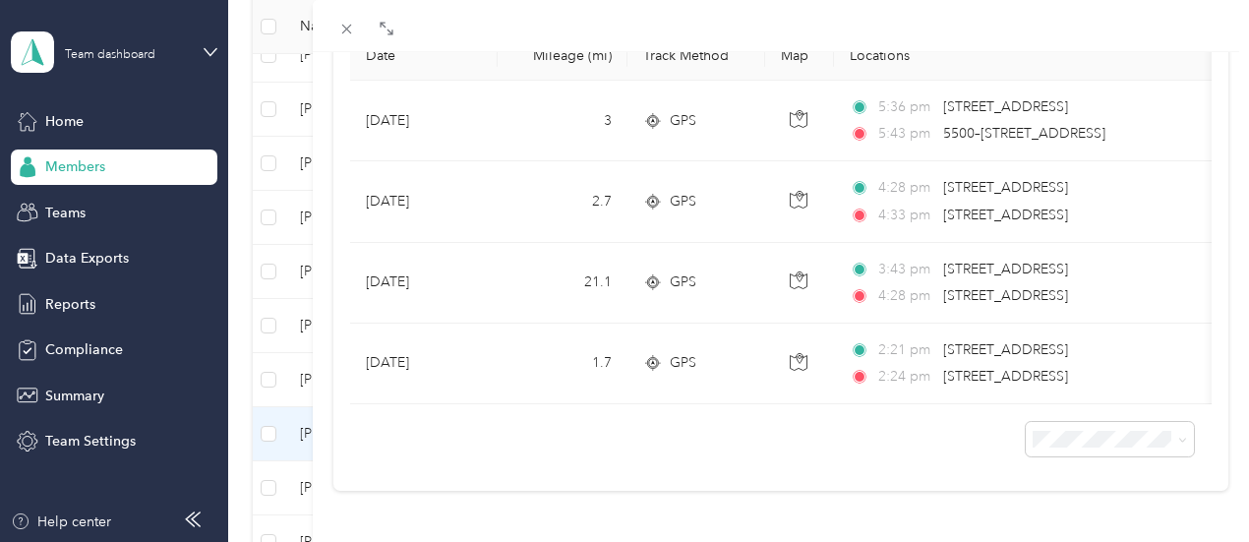
click at [487, 485] on div "[PERSON_NAME] Archive Trips Expenses Reports Member info Program Commute Rates …" at bounding box center [624, 271] width 1249 height 542
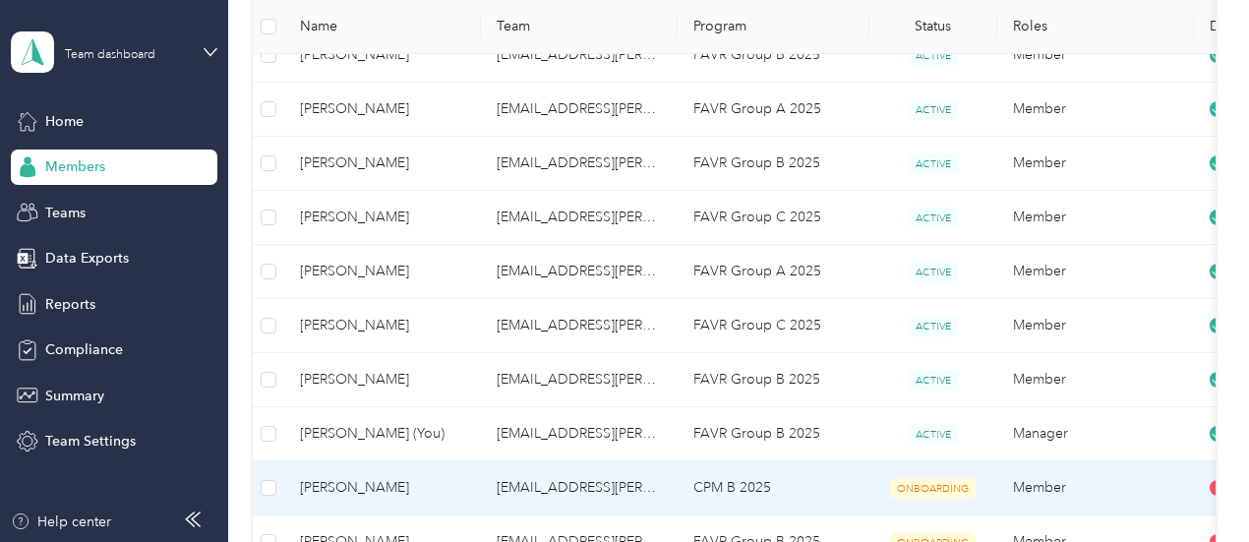
click at [629, 491] on td "[EMAIL_ADDRESS][PERSON_NAME][DOMAIN_NAME]" at bounding box center [579, 488] width 197 height 54
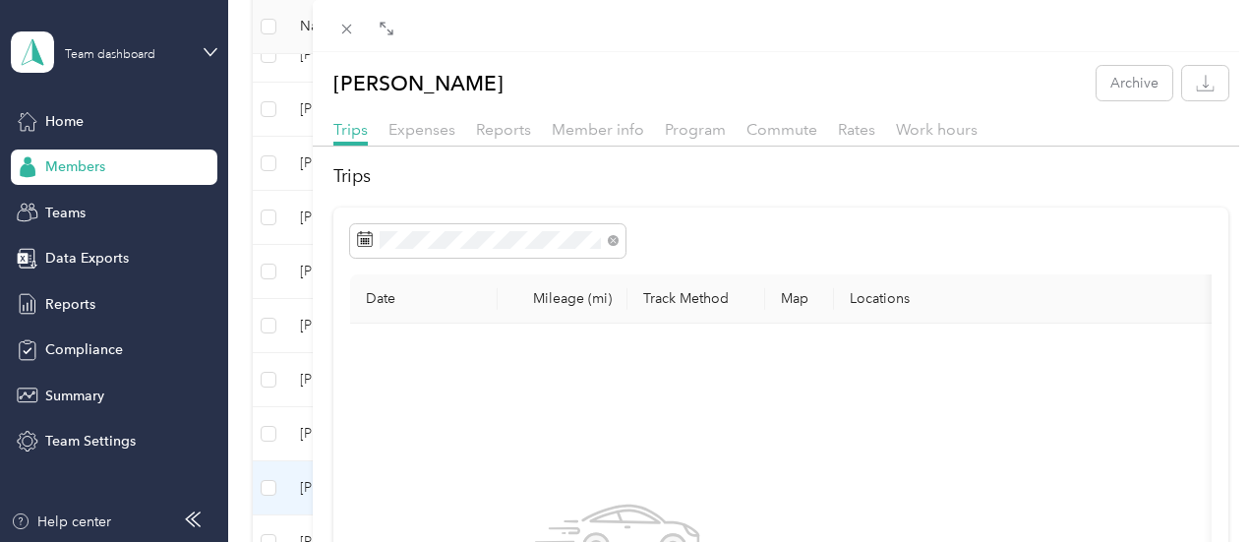
click at [553, 477] on div "[PERSON_NAME] Archive Trips Expenses Reports Member info Program Commute Rates …" at bounding box center [624, 271] width 1249 height 542
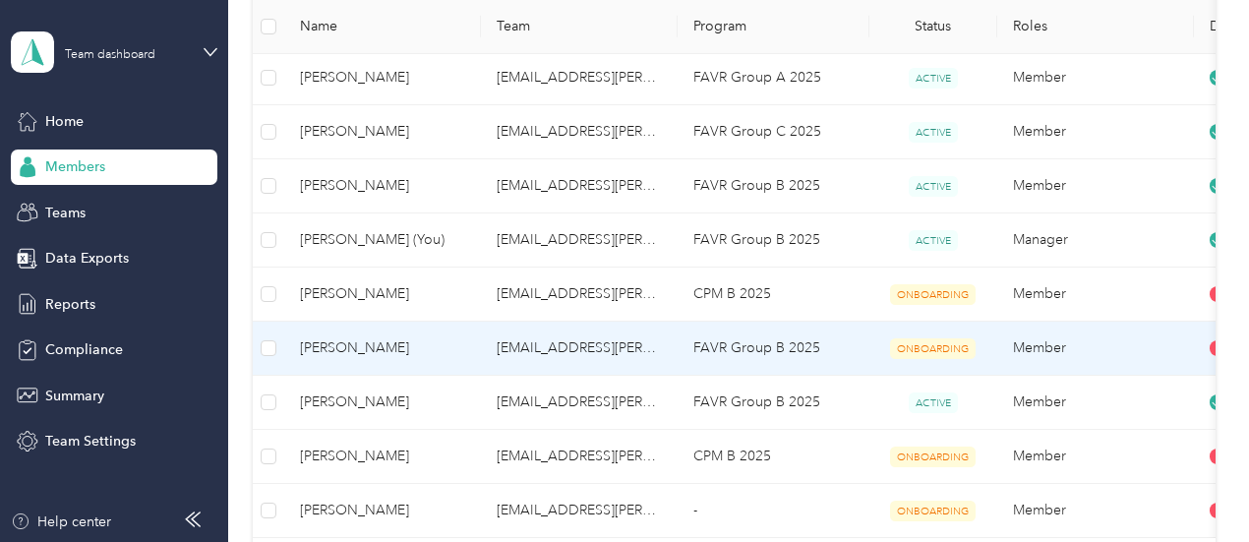
scroll to position [689, 0]
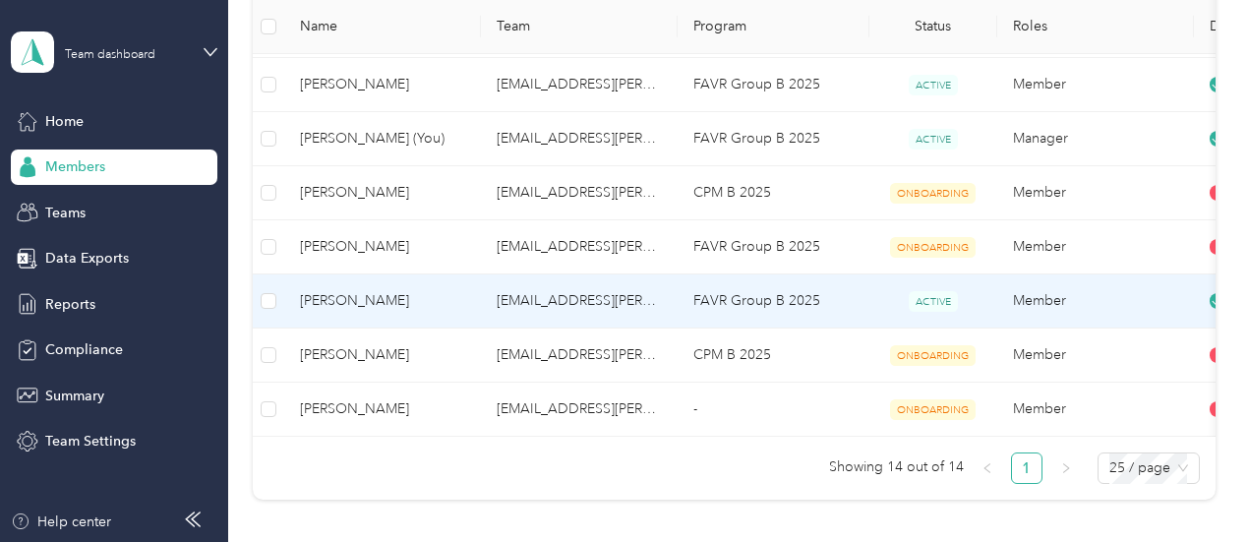
click at [511, 295] on td "[EMAIL_ADDRESS][PERSON_NAME][DOMAIN_NAME]" at bounding box center [579, 301] width 197 height 54
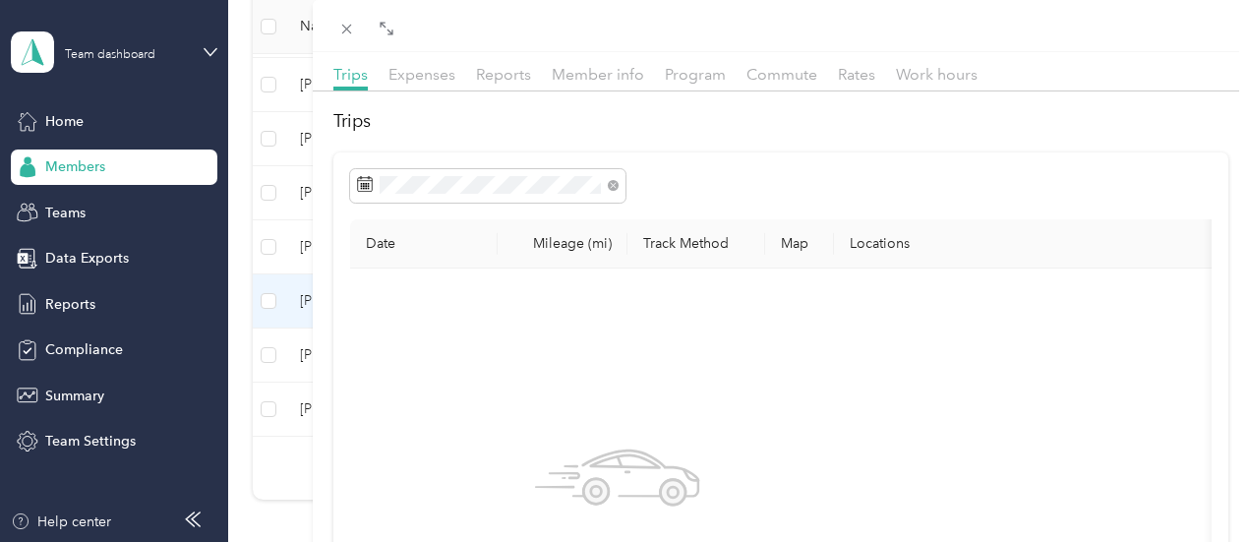
scroll to position [98, 0]
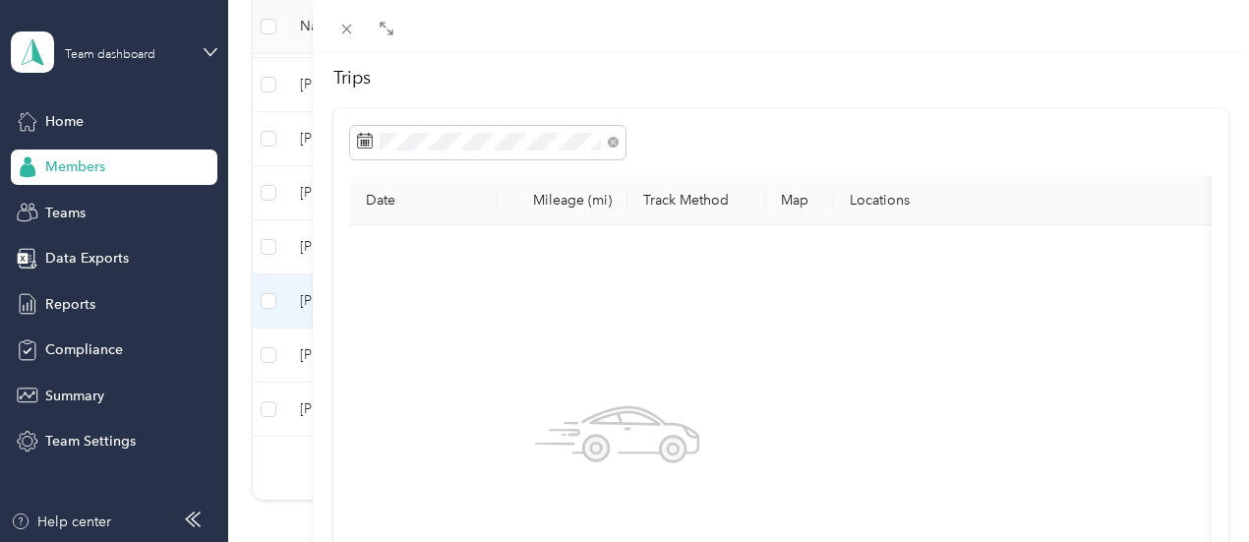
click at [537, 369] on div "[PERSON_NAME] Archive Trips Expenses Reports Member info Program Commute Rates …" at bounding box center [624, 271] width 1249 height 542
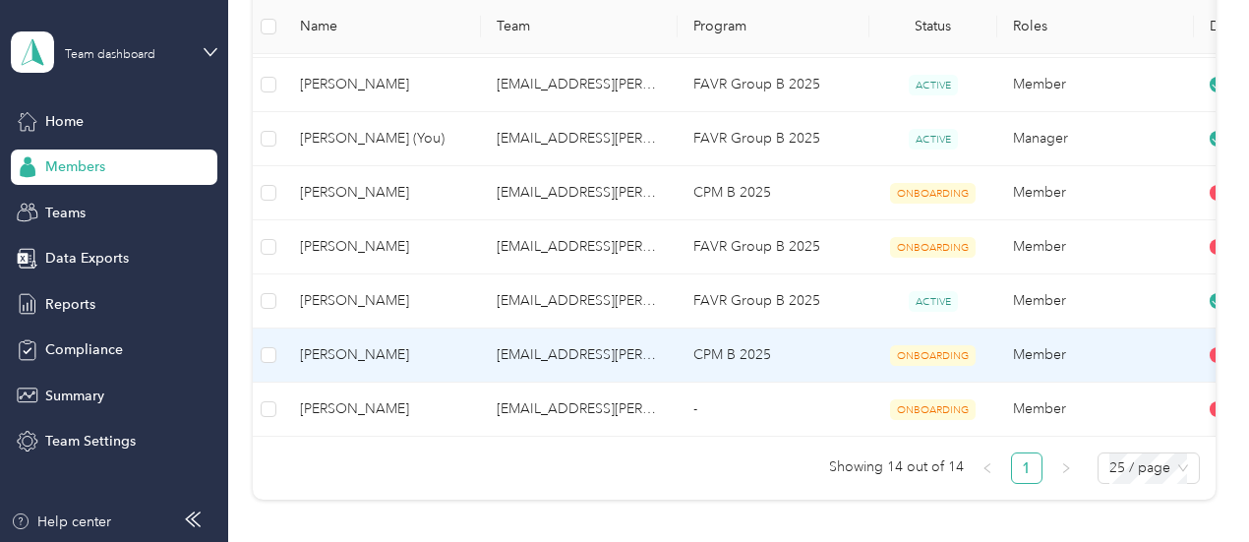
click at [558, 340] on td "[EMAIL_ADDRESS][PERSON_NAME][DOMAIN_NAME]" at bounding box center [579, 356] width 197 height 54
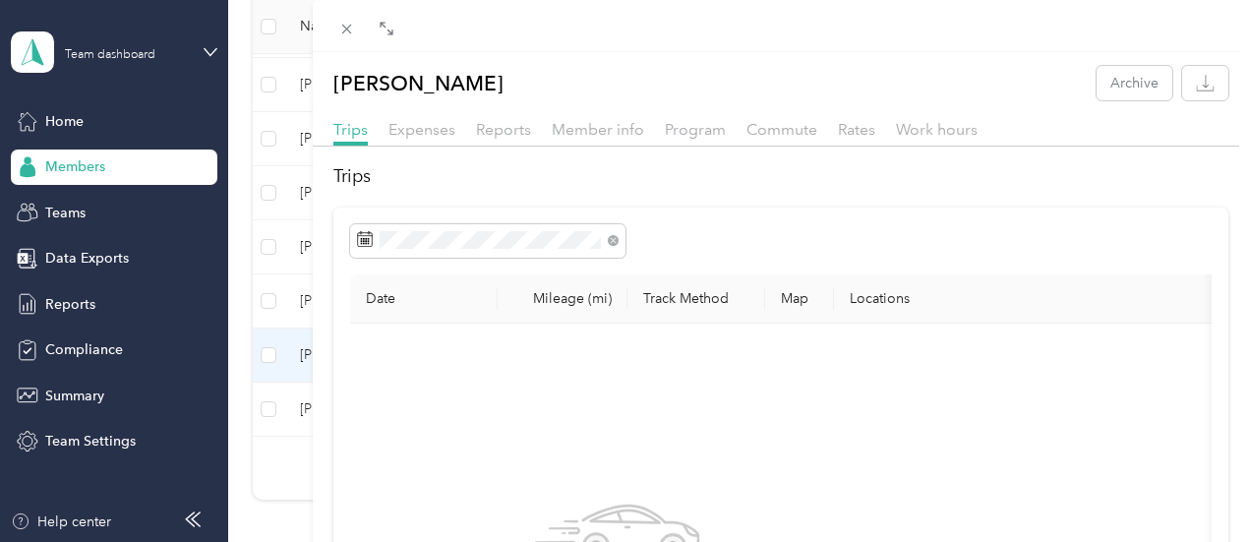
click at [502, 406] on div "[PERSON_NAME] Archive Trips Expenses Reports Member info Program Commute Rates …" at bounding box center [624, 271] width 1249 height 542
